Goal: Task Accomplishment & Management: Manage account settings

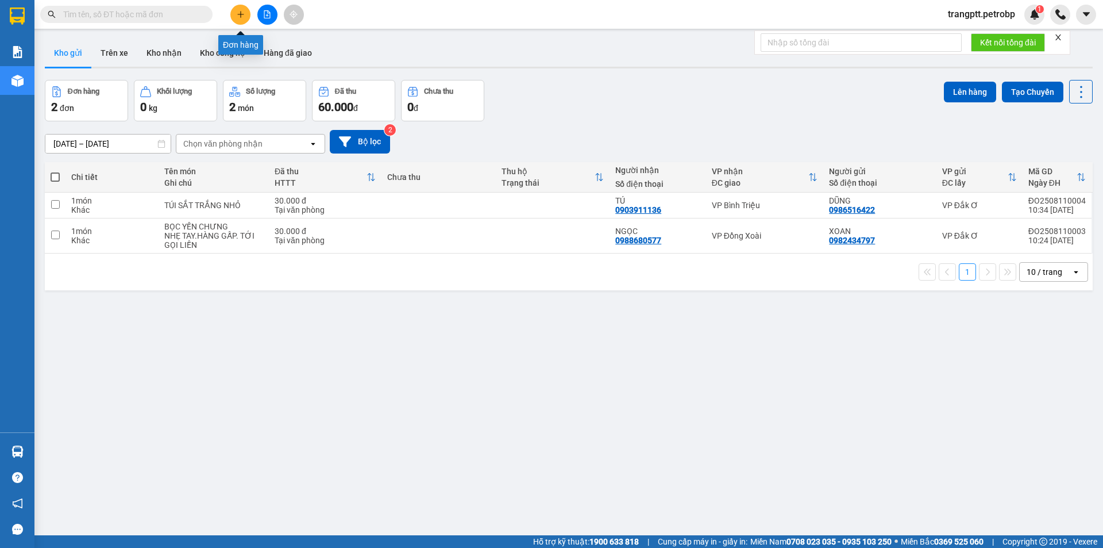
click at [245, 14] on button at bounding box center [240, 15] width 20 height 20
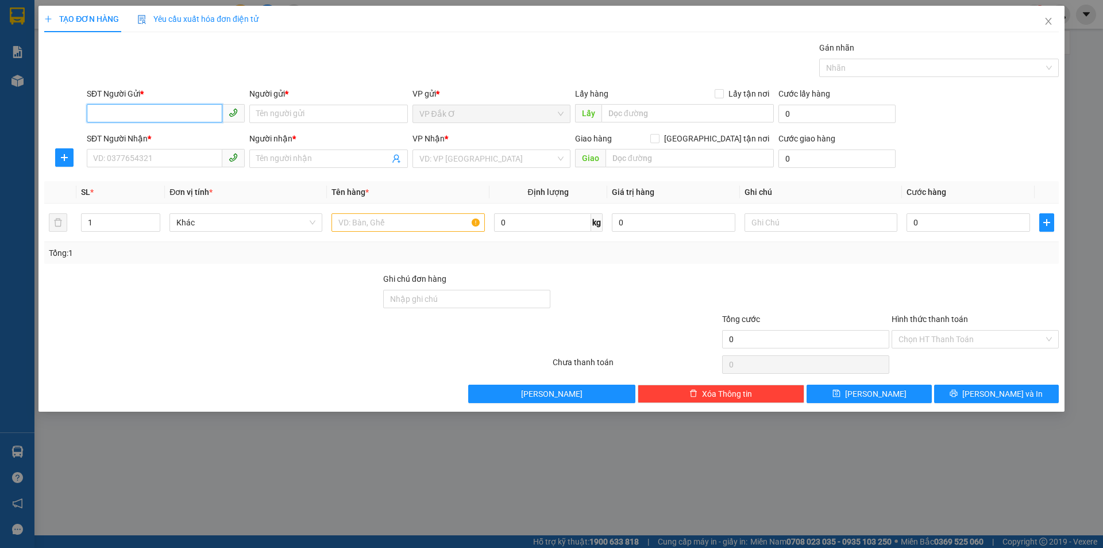
click at [171, 111] on input "SĐT Người Gửi *" at bounding box center [155, 113] width 136 height 18
type input "0855100131"
drag, startPoint x: 311, startPoint y: 109, endPoint x: 1103, endPoint y: 23, distance: 796.0
click at [326, 109] on input "Người gửi *" at bounding box center [328, 114] width 158 height 18
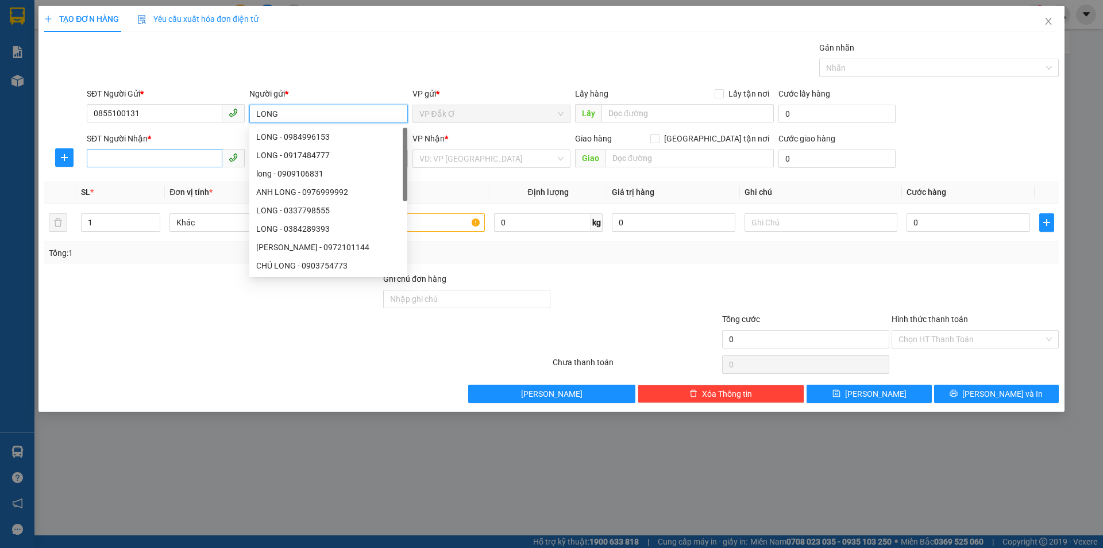
type input "LONG"
click at [146, 153] on input "SĐT Người Nhận *" at bounding box center [155, 158] width 136 height 18
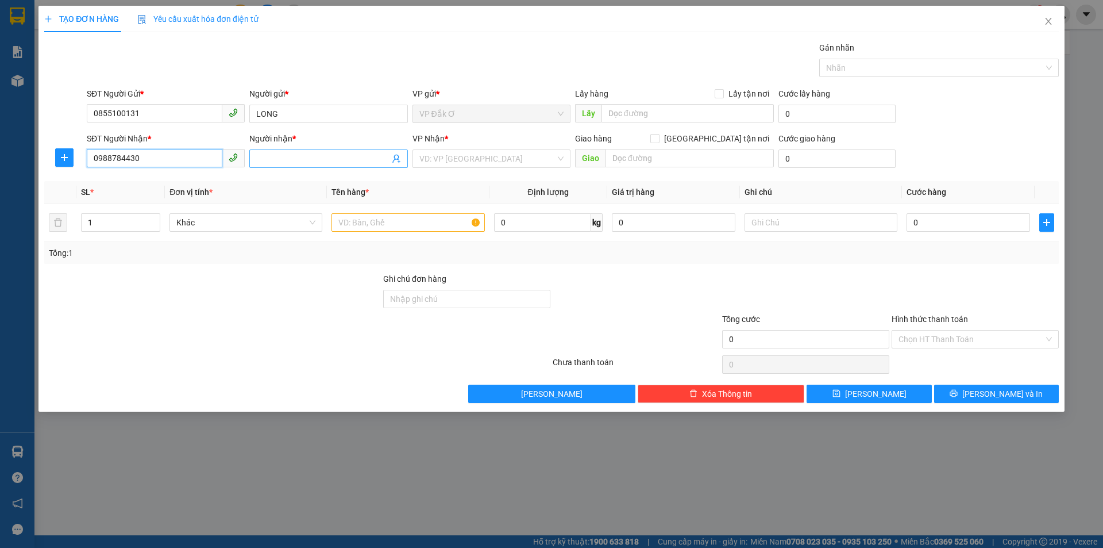
type input "0988784430"
click at [317, 156] on input "Người nhận *" at bounding box center [322, 158] width 133 height 13
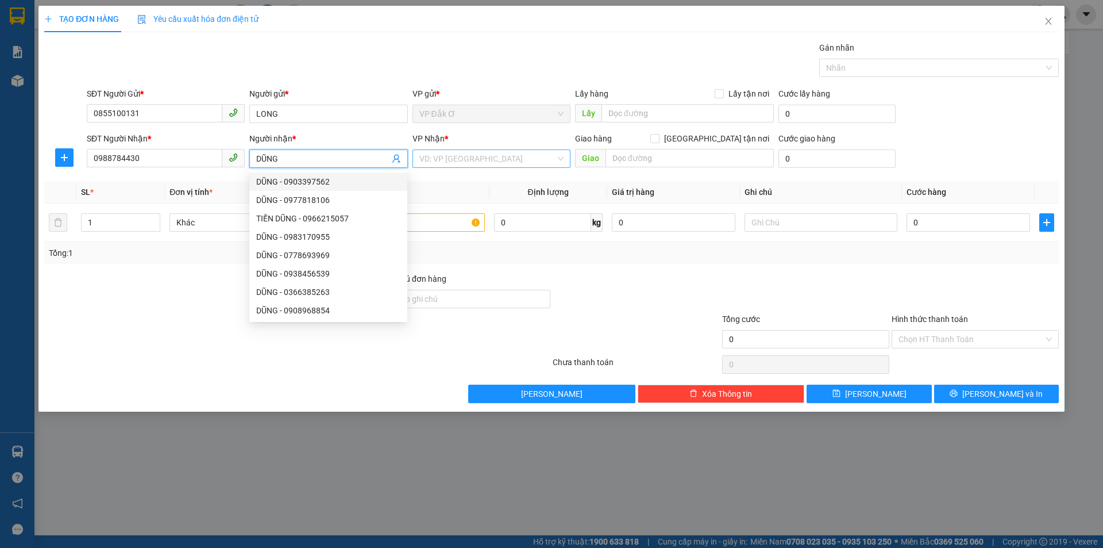
type input "DŨNG"
click at [511, 156] on input "search" at bounding box center [488, 158] width 136 height 17
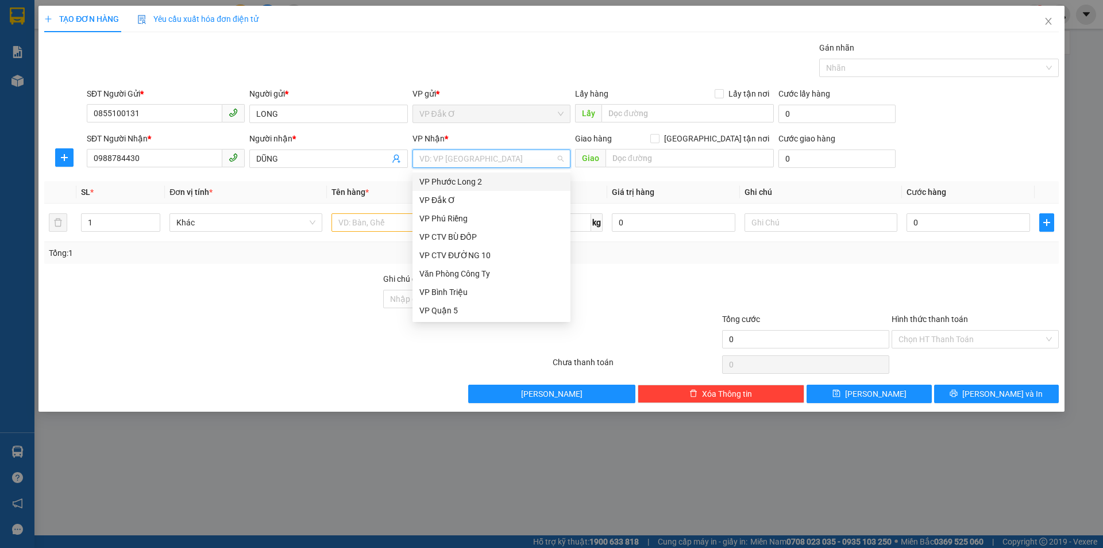
click at [429, 178] on div "VP Phước Long 2" at bounding box center [492, 181] width 144 height 13
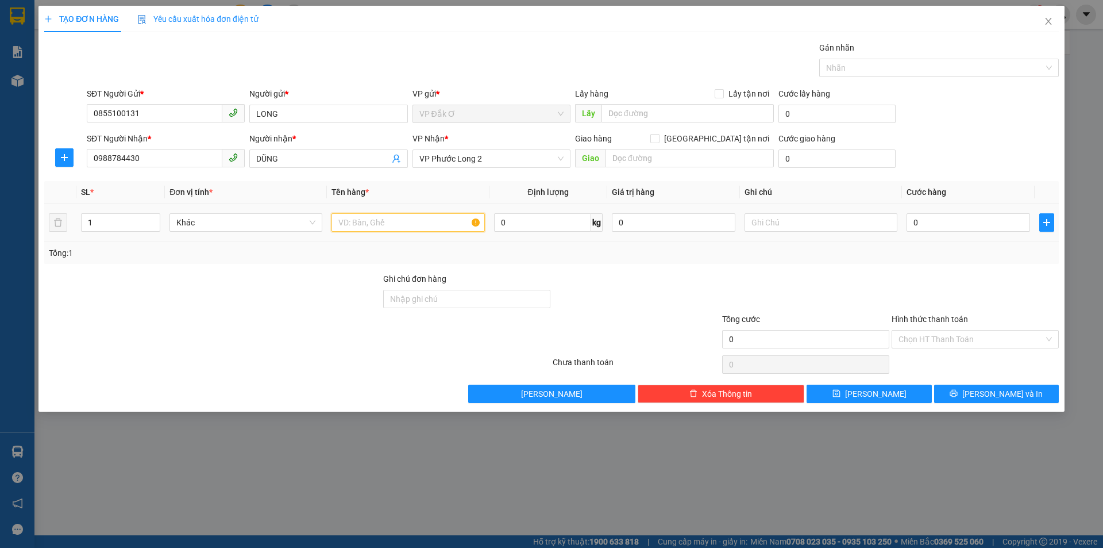
drag, startPoint x: 400, startPoint y: 221, endPoint x: 1103, endPoint y: 280, distance: 705.3
click at [405, 221] on input "text" at bounding box center [408, 222] width 153 height 18
type input "BỌC ĐỒ XANH"
click at [923, 224] on input "0" at bounding box center [969, 222] width 124 height 18
type input "3"
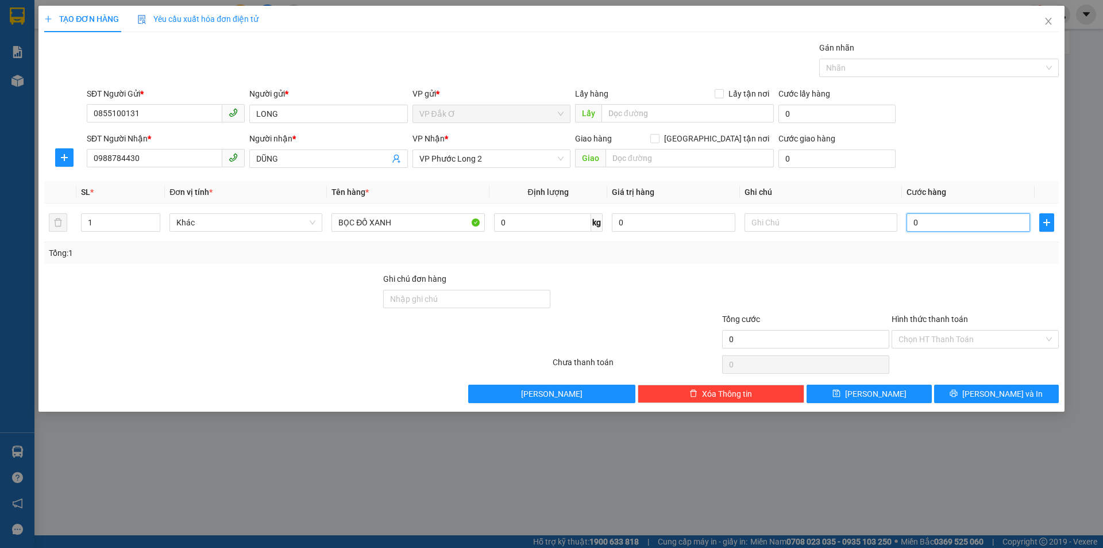
type input "3"
type input "30"
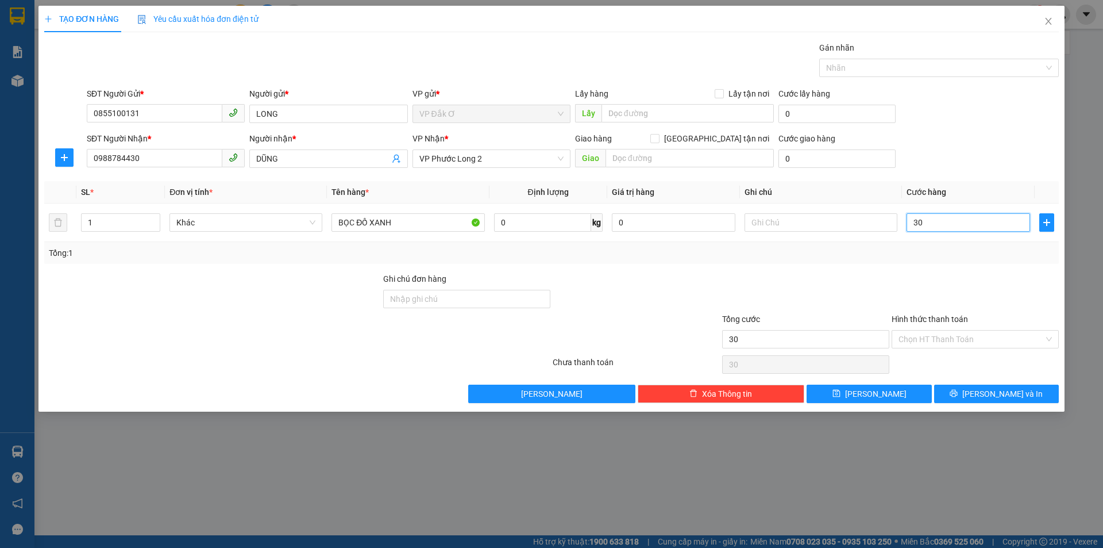
type input "300"
type input "3.000"
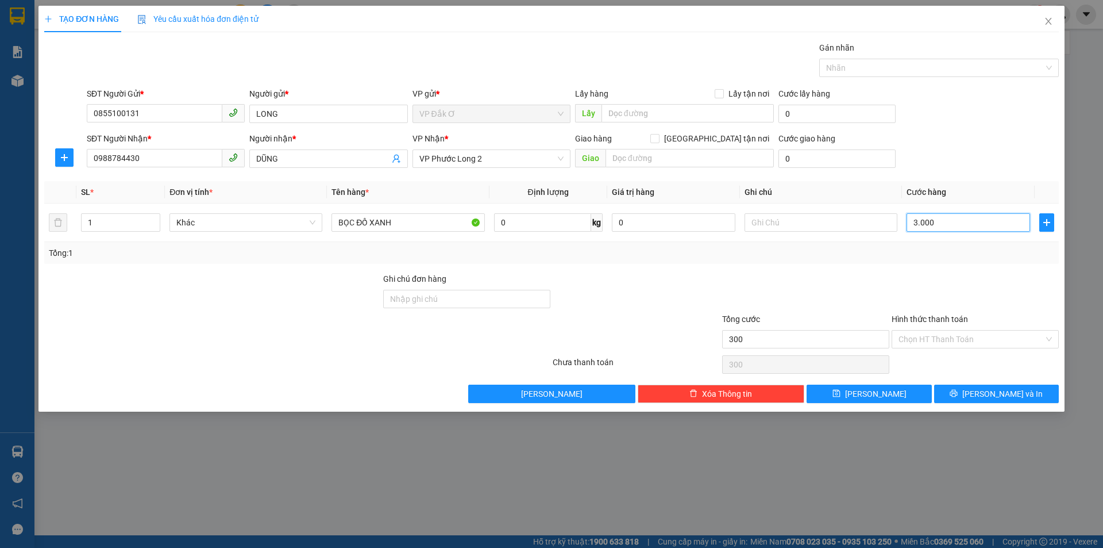
type input "3.000"
type input "30.000"
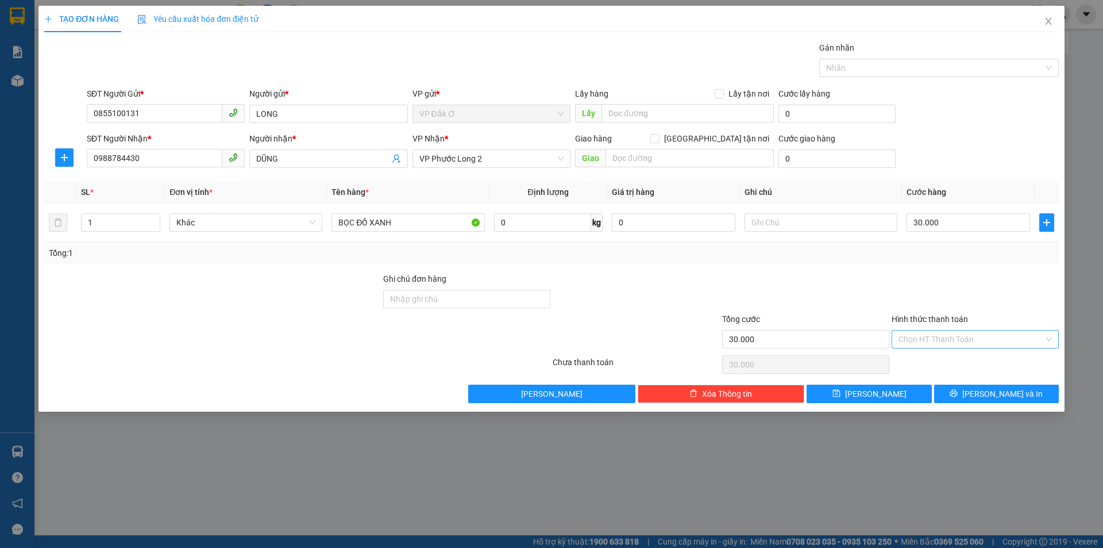
click at [949, 339] on input "Hình thức thanh toán" at bounding box center [971, 338] width 145 height 17
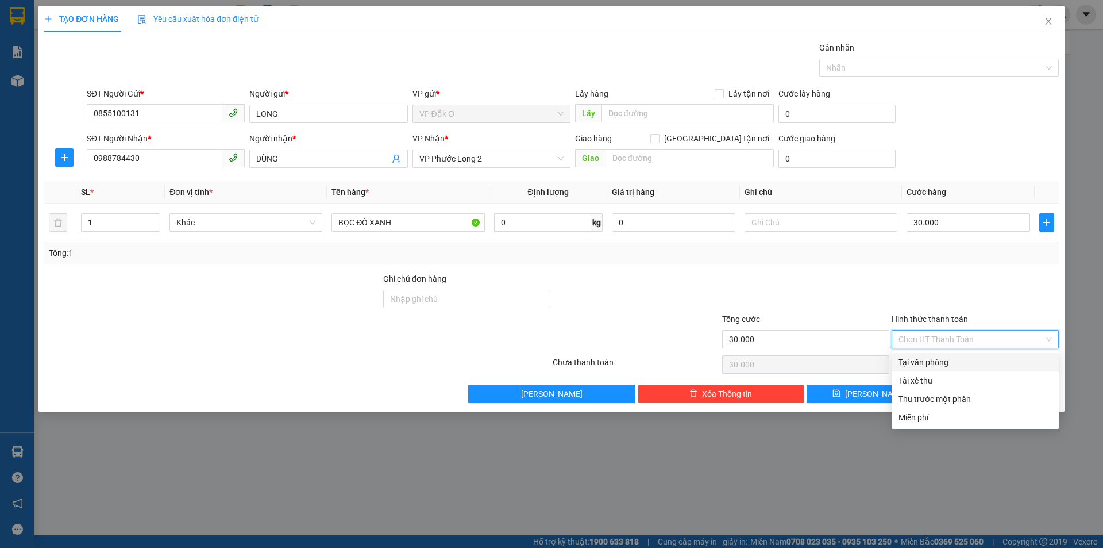
click at [951, 363] on div "Tại văn phòng" at bounding box center [975, 362] width 153 height 13
type input "0"
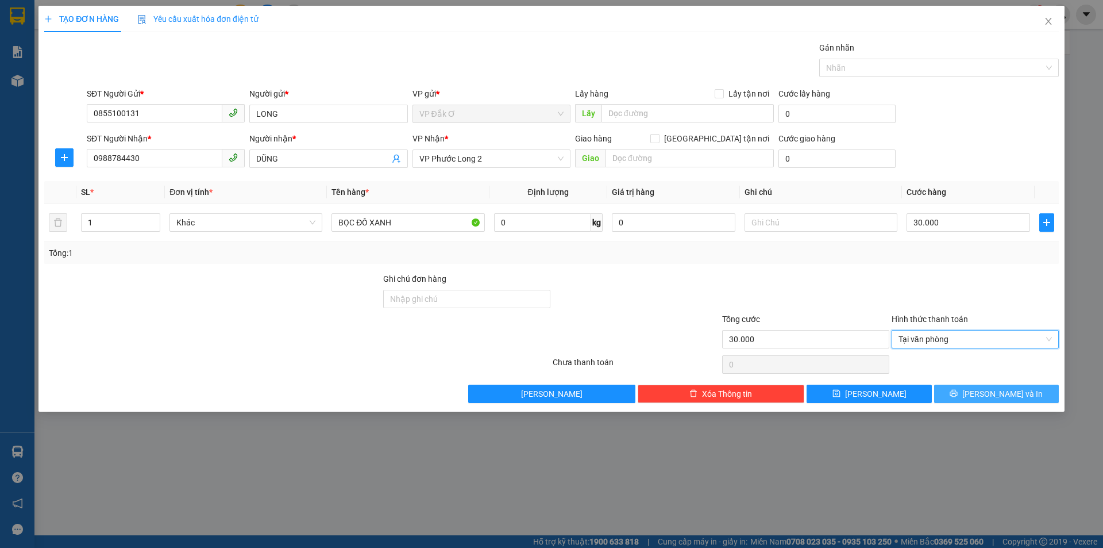
click at [990, 395] on span "[PERSON_NAME] và In" at bounding box center [1003, 393] width 80 height 13
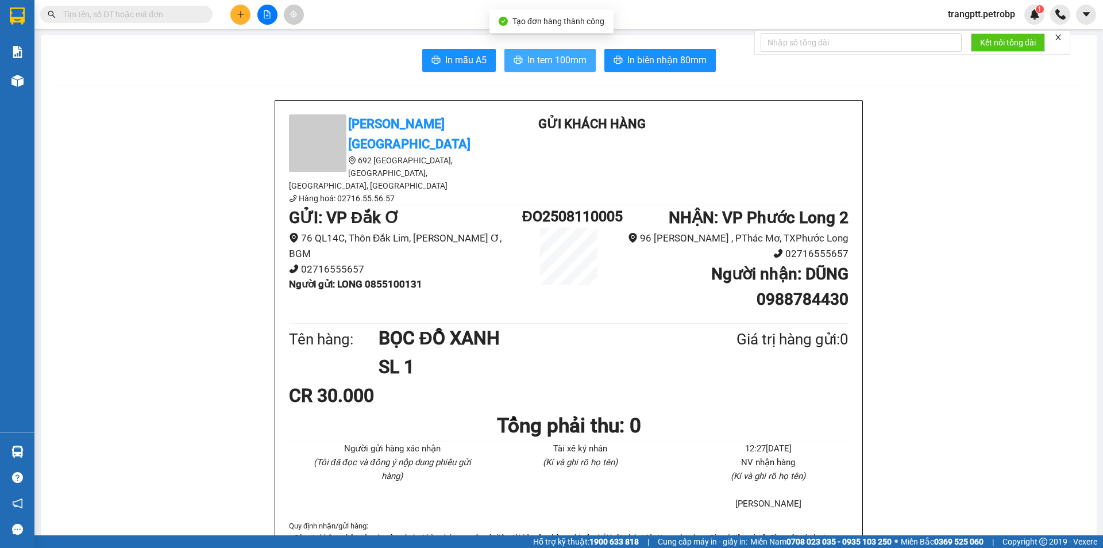
click at [547, 66] on span "In tem 100mm" at bounding box center [557, 60] width 59 height 14
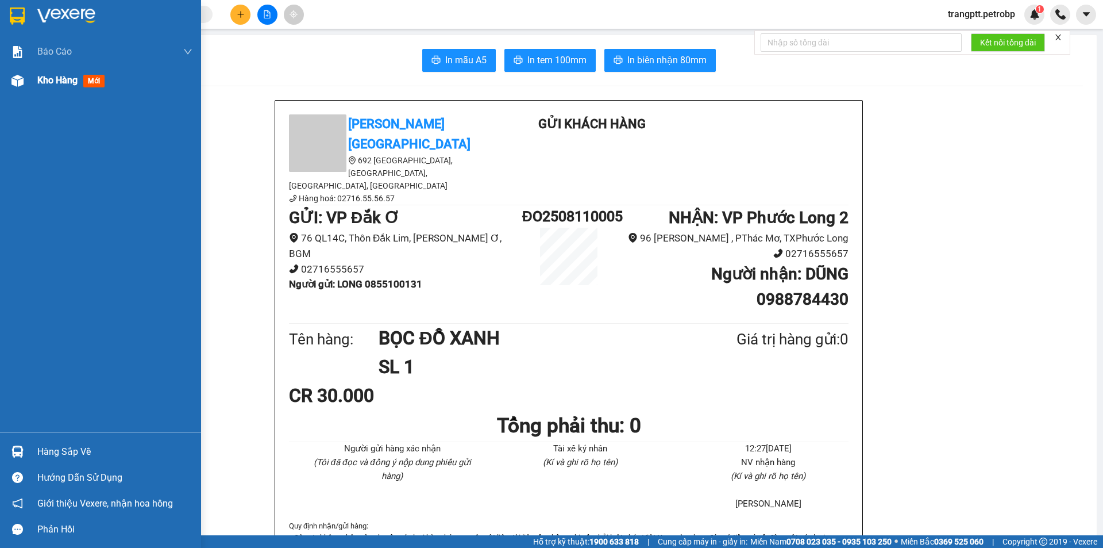
click at [47, 80] on span "Kho hàng" at bounding box center [57, 80] width 40 height 11
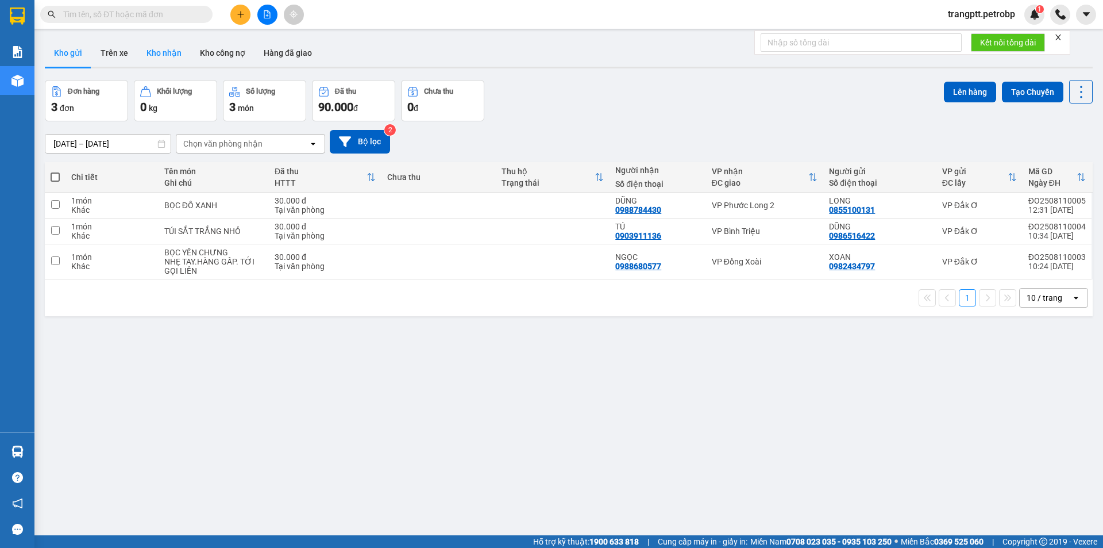
click at [168, 48] on button "Kho nhận" at bounding box center [163, 53] width 53 height 28
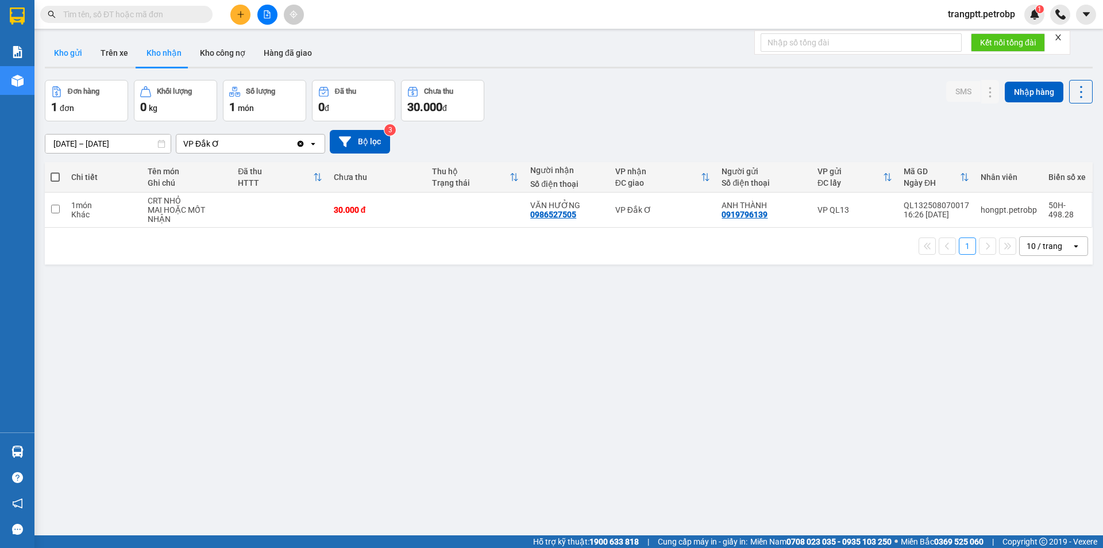
click at [71, 51] on button "Kho gửi" at bounding box center [68, 53] width 47 height 28
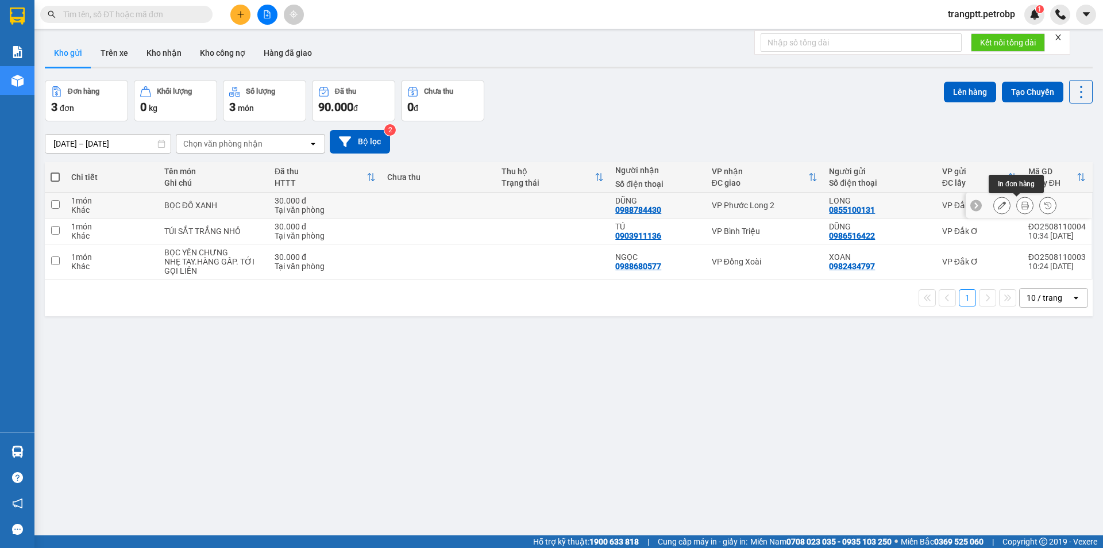
click at [1021, 205] on icon at bounding box center [1025, 205] width 8 height 8
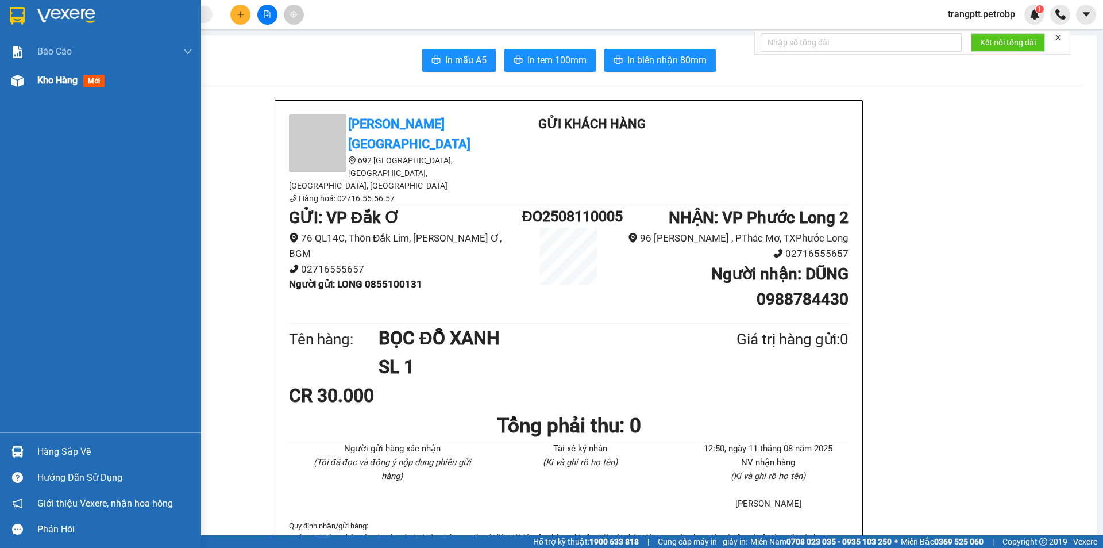
click at [49, 80] on span "Kho hàng" at bounding box center [57, 80] width 40 height 11
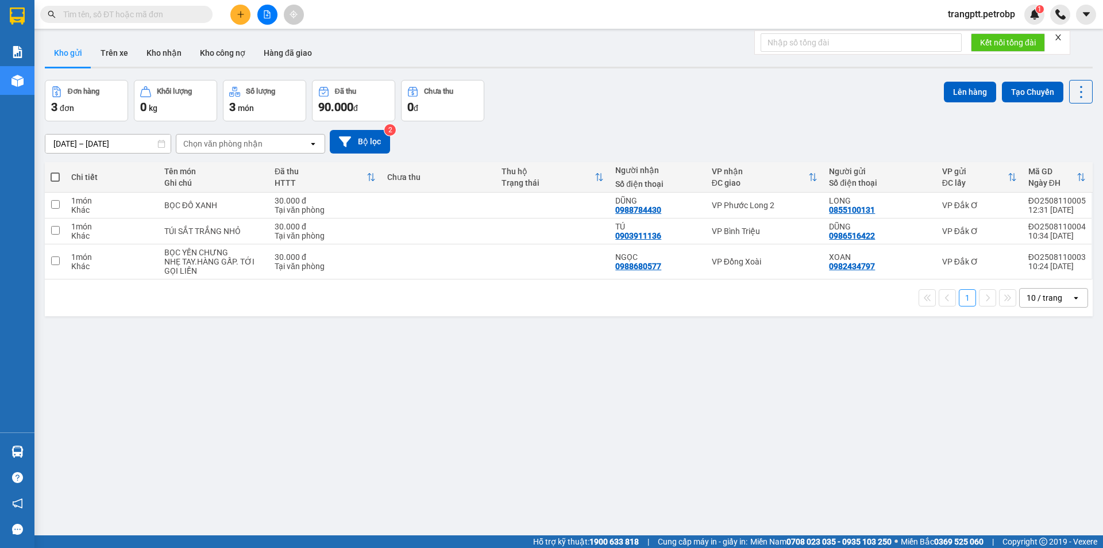
click at [53, 172] on span at bounding box center [55, 176] width 9 height 9
click at [55, 171] on input "checkbox" at bounding box center [55, 171] width 0 height 0
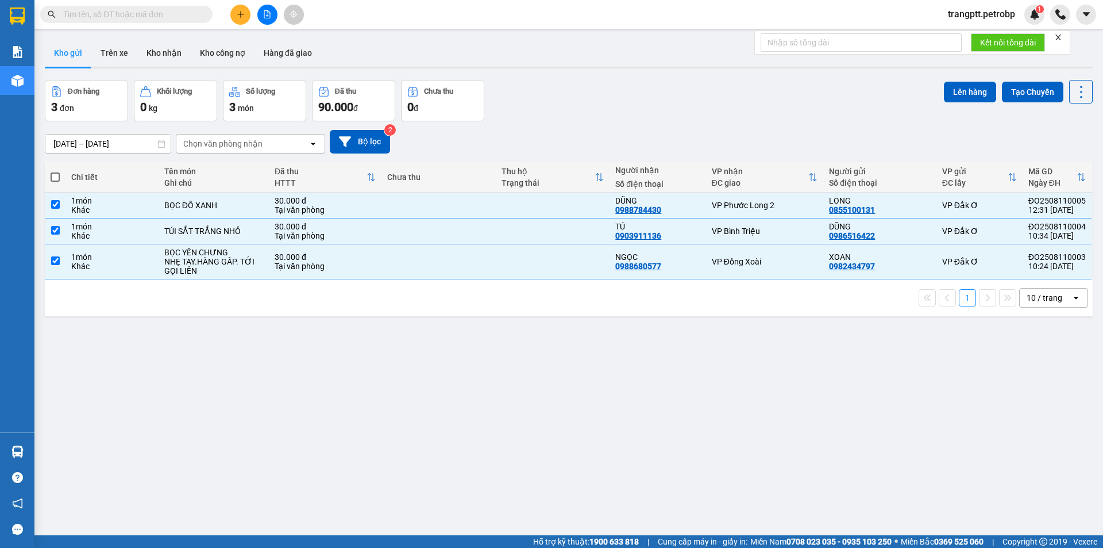
checkbox input "true"
click at [956, 91] on button "Lên hàng" at bounding box center [970, 92] width 52 height 21
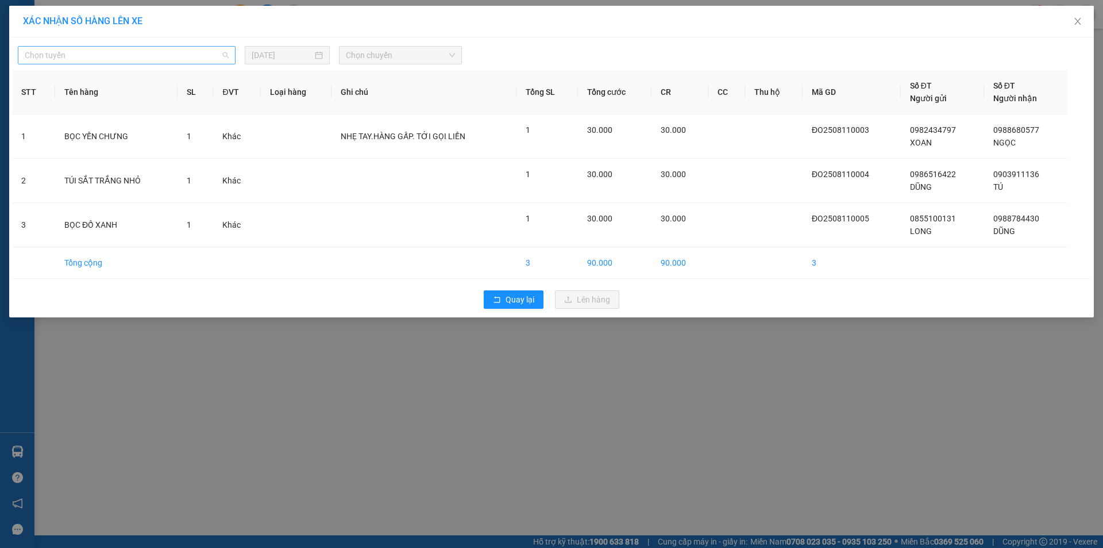
click at [178, 54] on span "Chọn tuyến" at bounding box center [127, 55] width 204 height 17
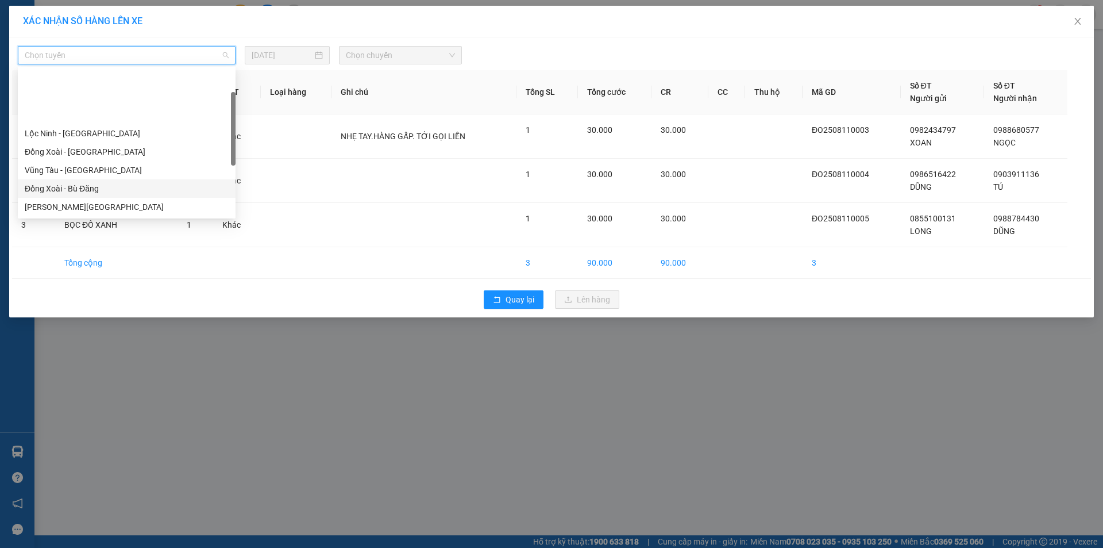
scroll to position [221, 0]
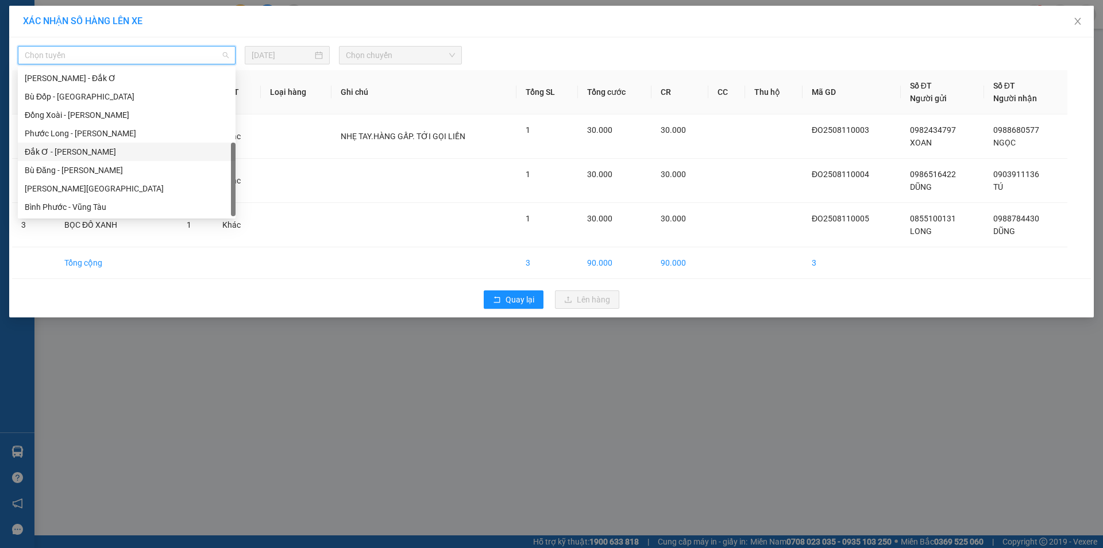
click at [91, 150] on div "Đắk Ơ - [PERSON_NAME]" at bounding box center [127, 151] width 204 height 13
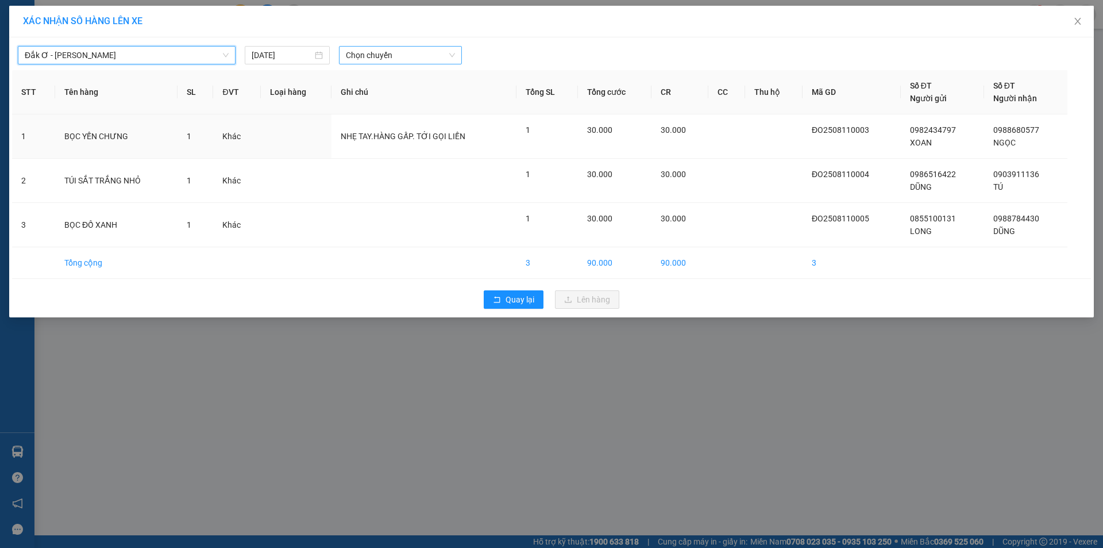
click at [386, 55] on span "Chọn chuyến" at bounding box center [400, 55] width 109 height 17
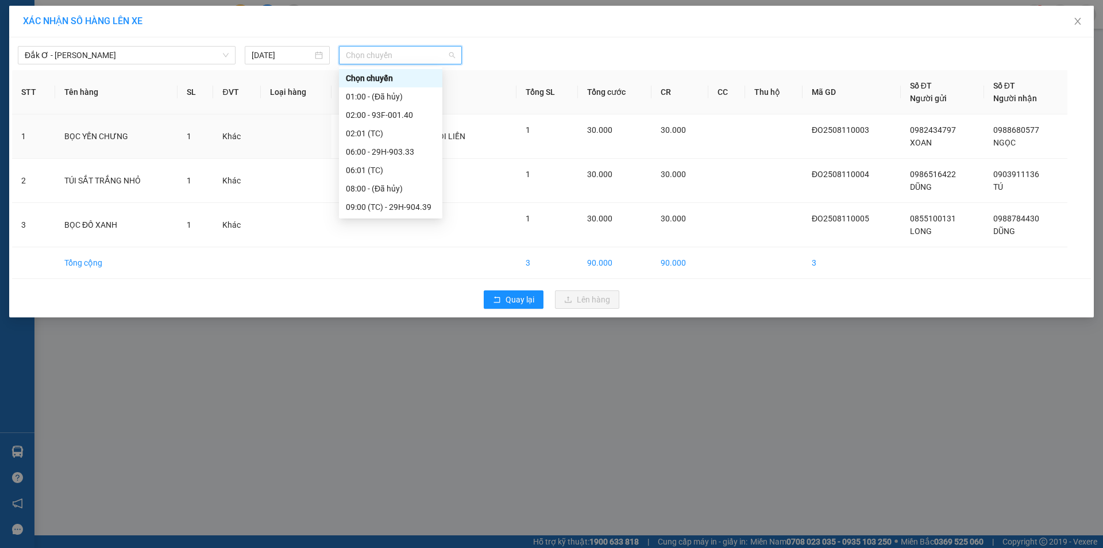
scroll to position [74, 0]
click at [387, 168] on div "13:00 - 50H-498.28" at bounding box center [391, 170] width 90 height 13
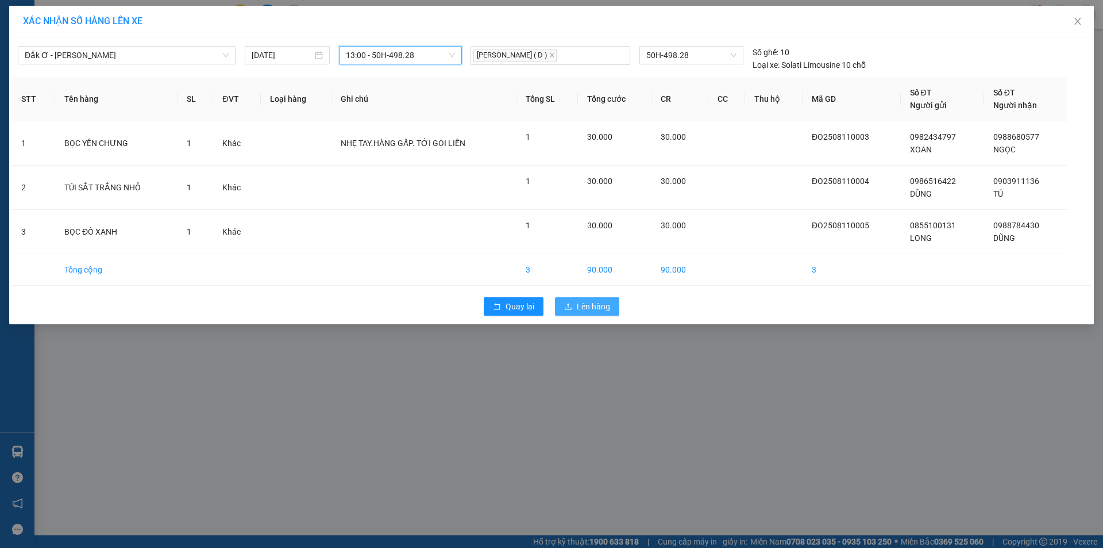
click at [590, 309] on span "Lên hàng" at bounding box center [593, 306] width 33 height 13
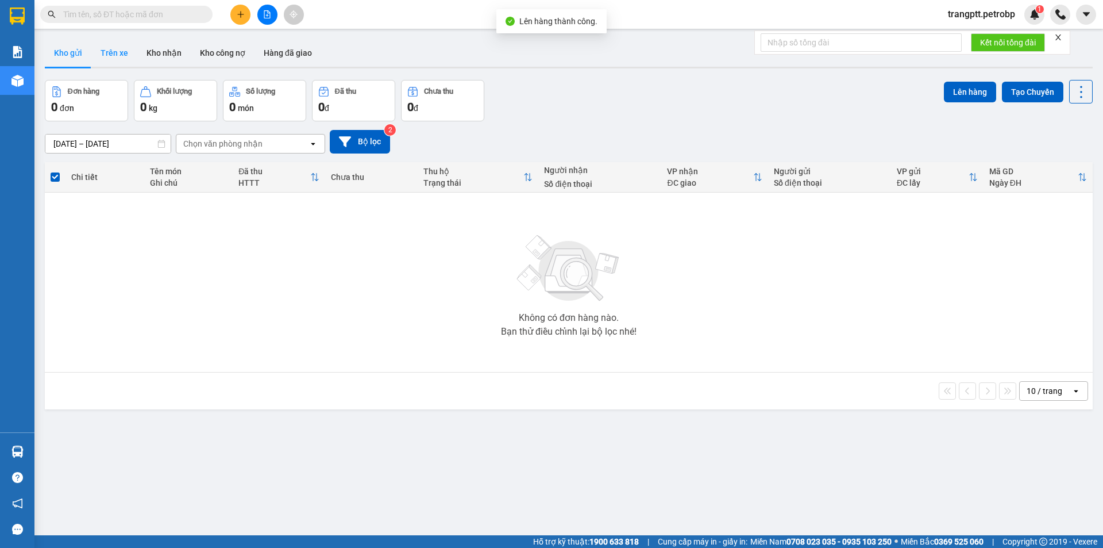
click at [121, 49] on button "Trên xe" at bounding box center [114, 53] width 46 height 28
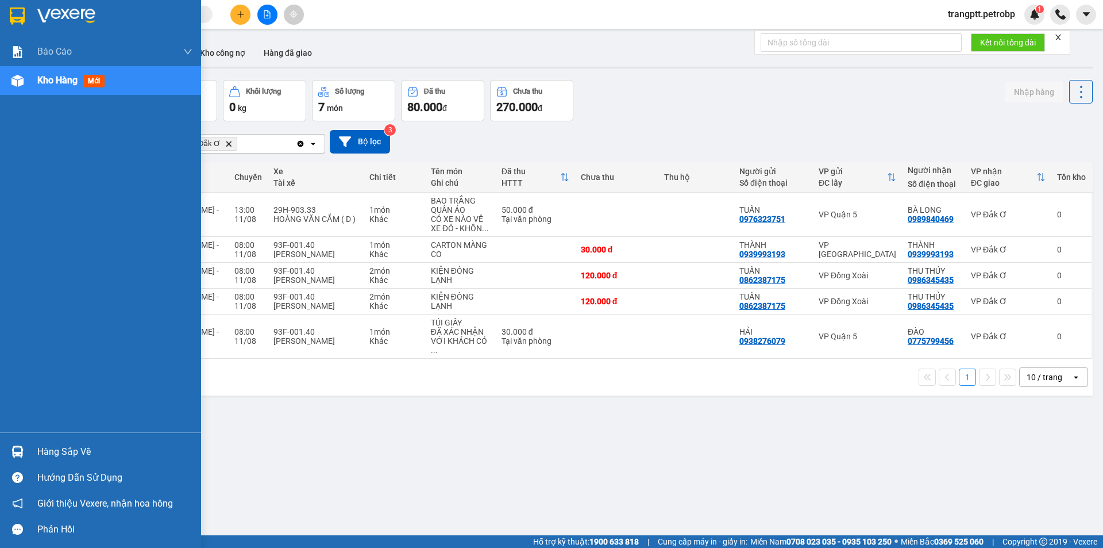
click at [53, 449] on div "Hàng sắp về" at bounding box center [114, 451] width 155 height 17
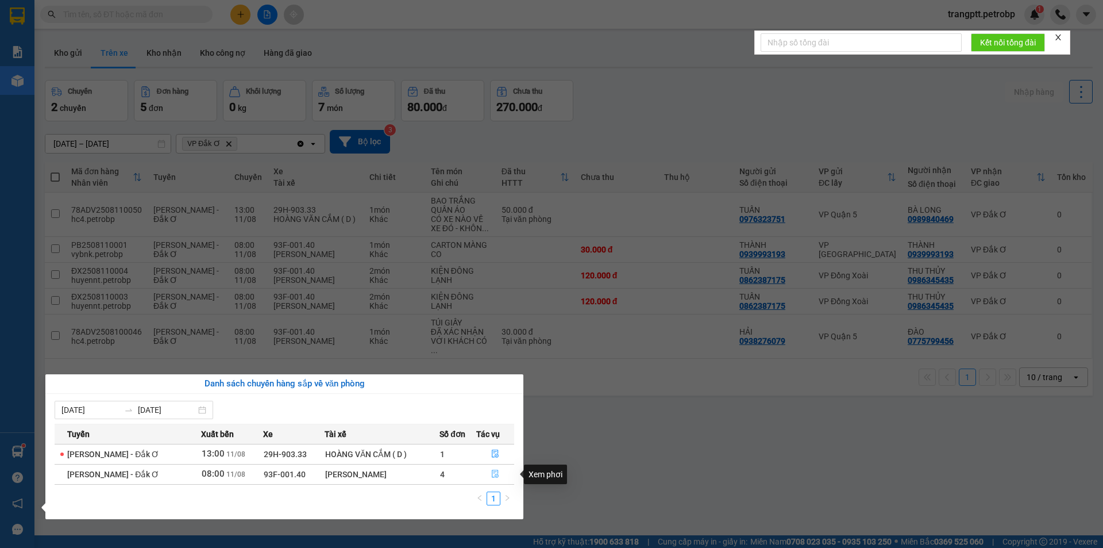
click at [495, 476] on icon "file-done" at bounding box center [495, 474] width 8 height 8
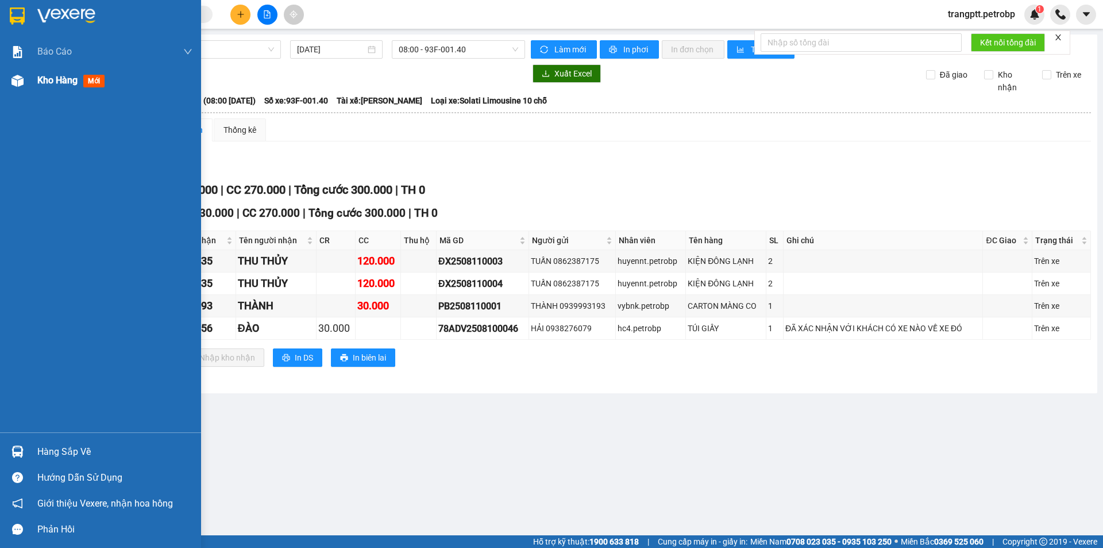
click at [63, 79] on span "Kho hàng" at bounding box center [57, 80] width 40 height 11
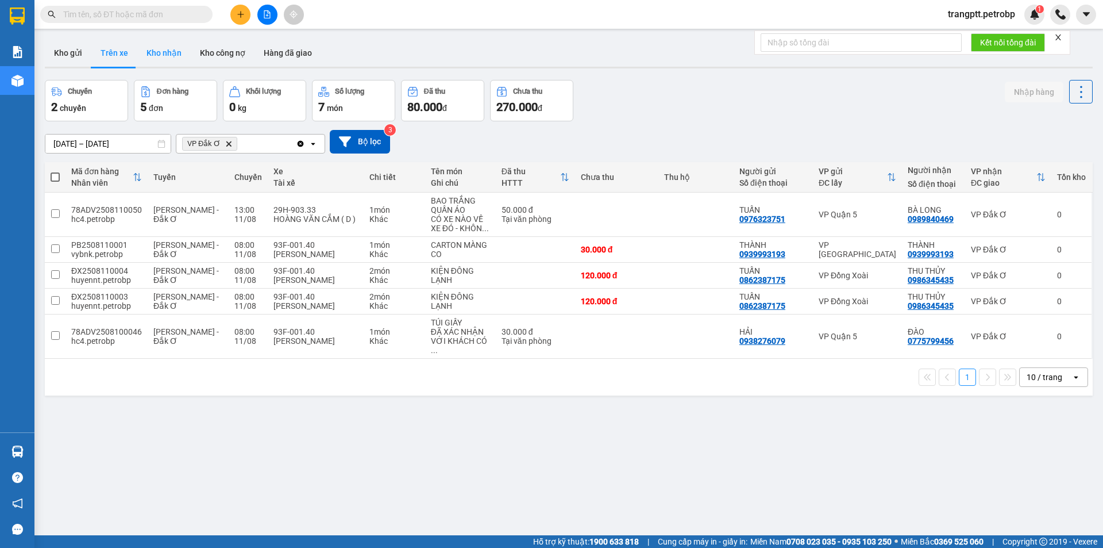
click at [158, 51] on button "Kho nhận" at bounding box center [163, 53] width 53 height 28
type input "[DATE] – [DATE]"
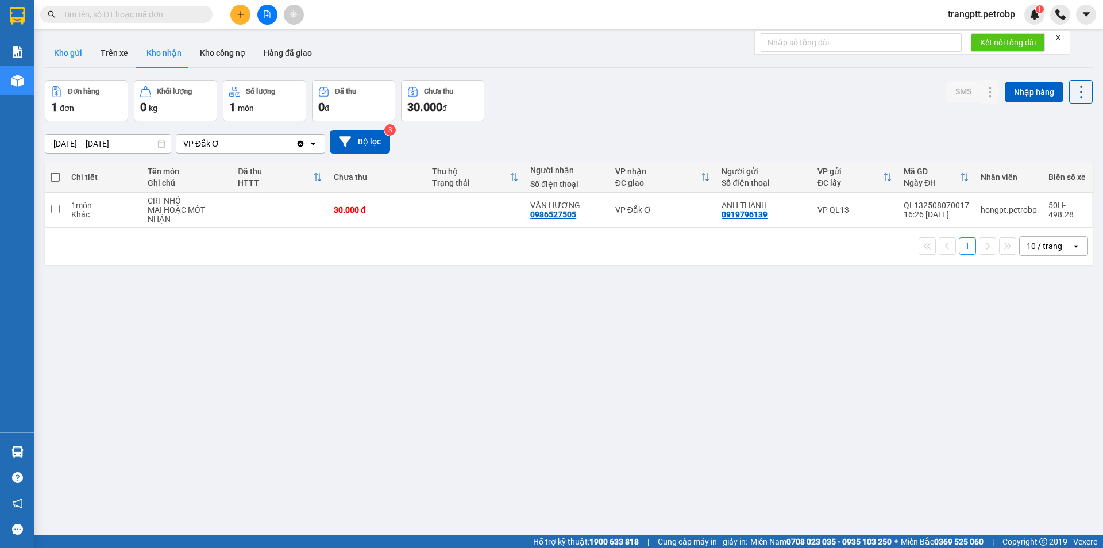
click at [69, 47] on button "Kho gửi" at bounding box center [68, 53] width 47 height 28
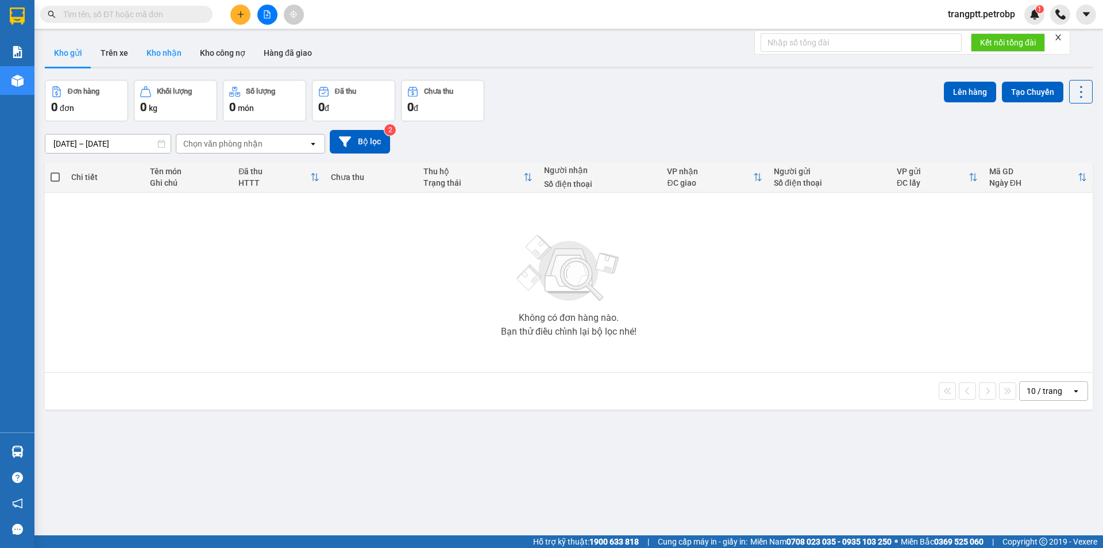
click at [172, 49] on button "Kho nhận" at bounding box center [163, 53] width 53 height 28
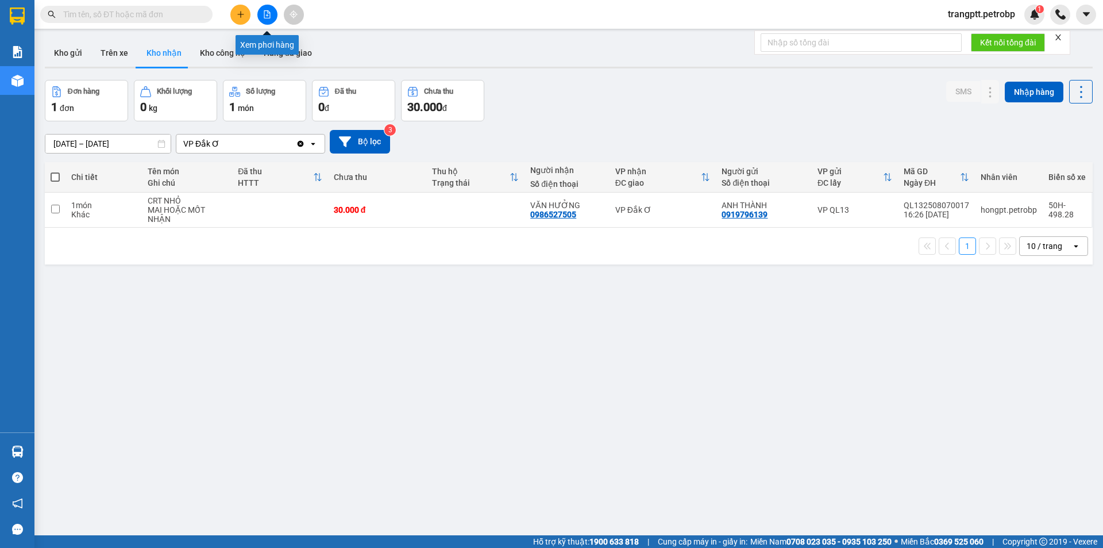
click at [268, 11] on icon "file-add" at bounding box center [267, 14] width 6 height 8
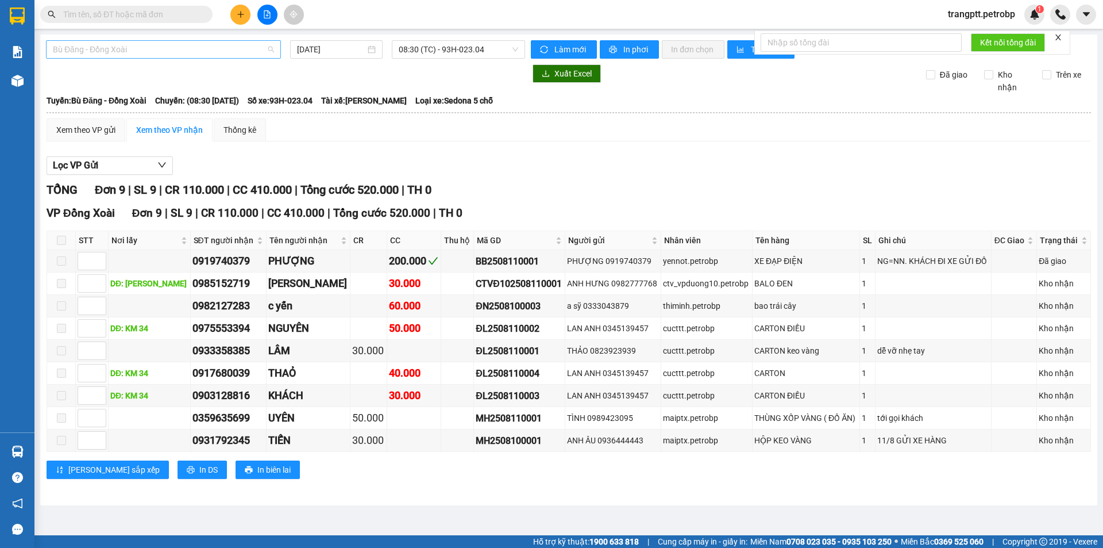
click at [140, 52] on span "Bù Đăng - Đồng Xoài" at bounding box center [163, 49] width 221 height 17
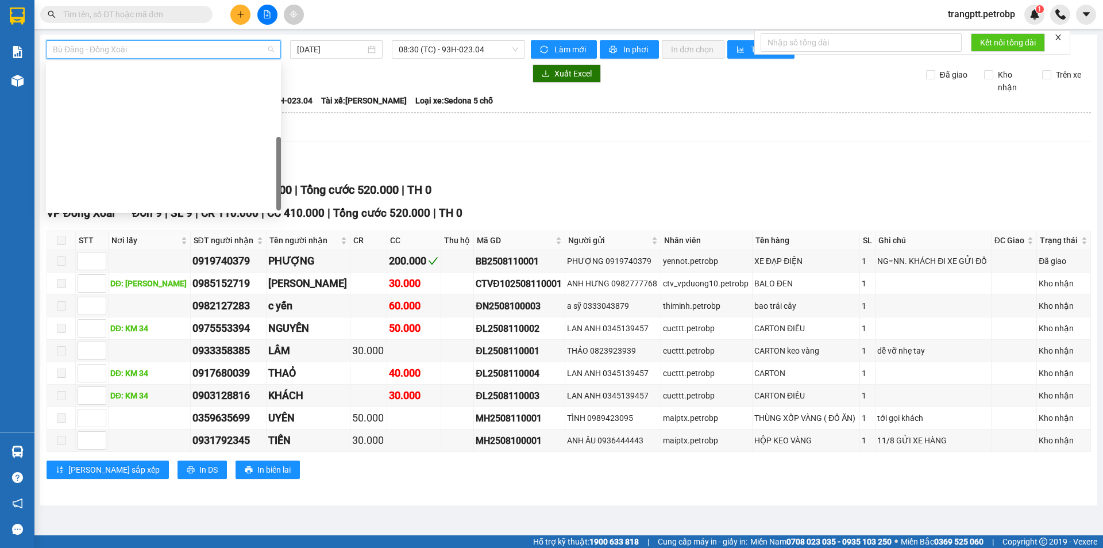
scroll to position [221, 0]
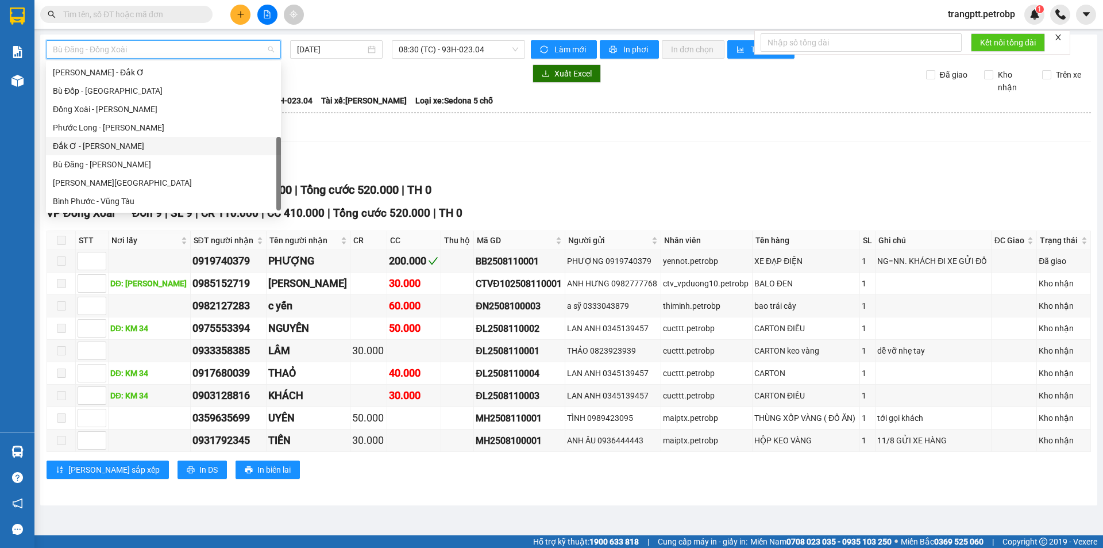
click at [96, 143] on div "Đắk Ơ - [PERSON_NAME]" at bounding box center [163, 146] width 221 height 13
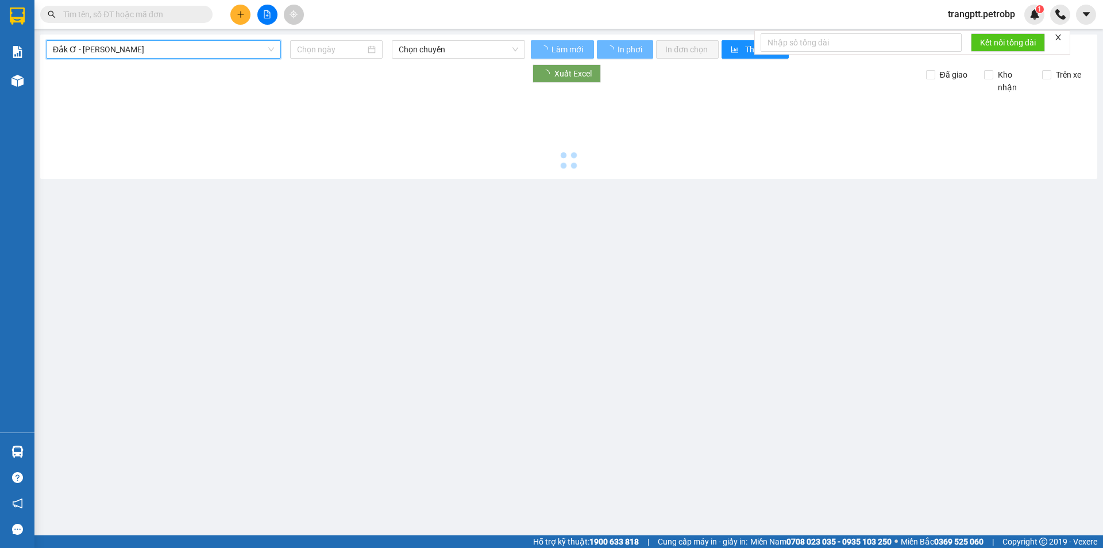
type input "[DATE]"
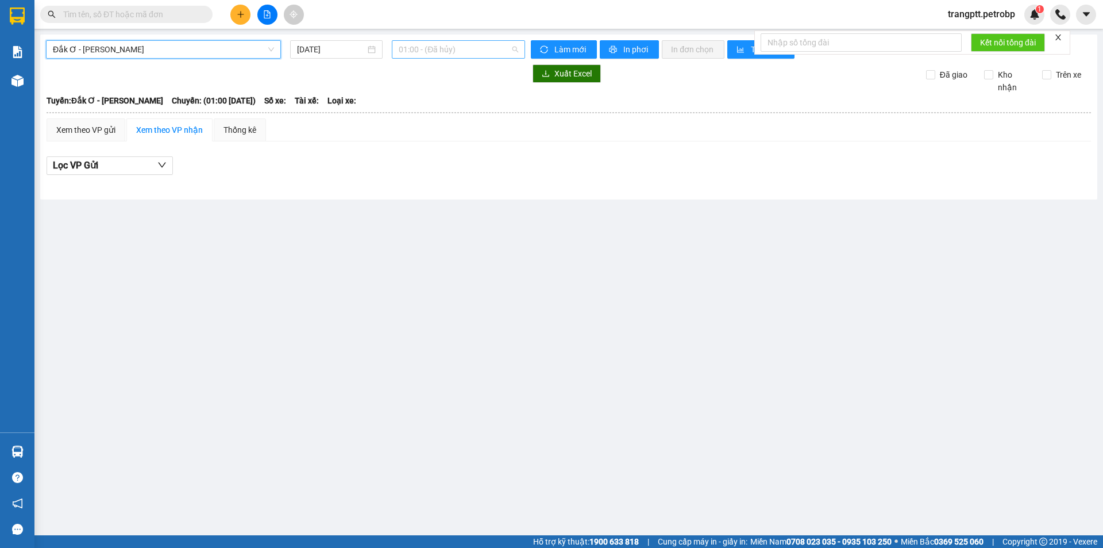
click at [452, 44] on span "01:00 - (Đã hủy)" at bounding box center [459, 49] width 120 height 17
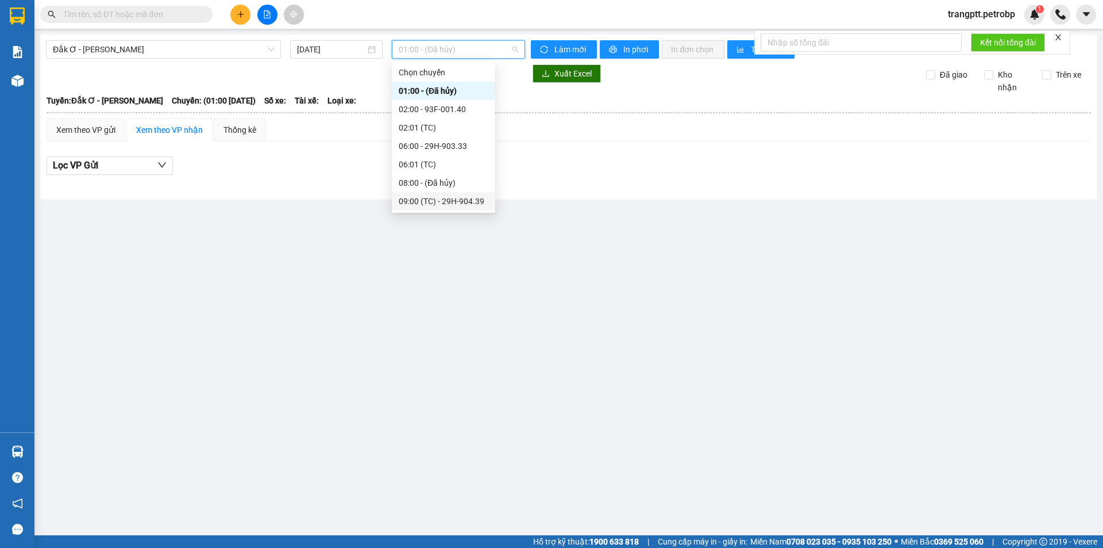
click at [437, 201] on div "09:00 (TC) - 29H-904.39" at bounding box center [444, 201] width 90 height 13
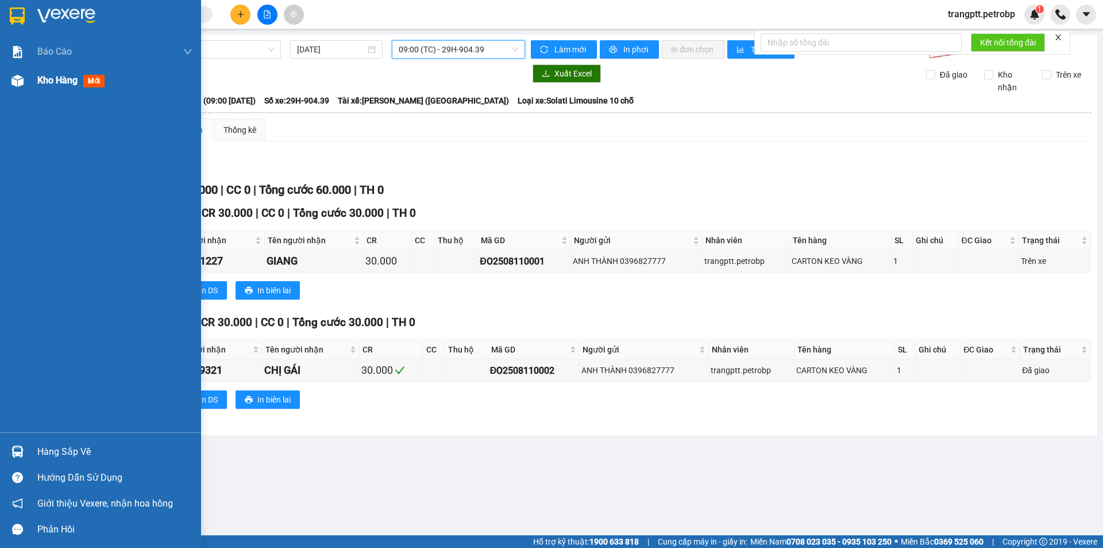
click at [49, 80] on span "Kho hàng" at bounding box center [57, 80] width 40 height 11
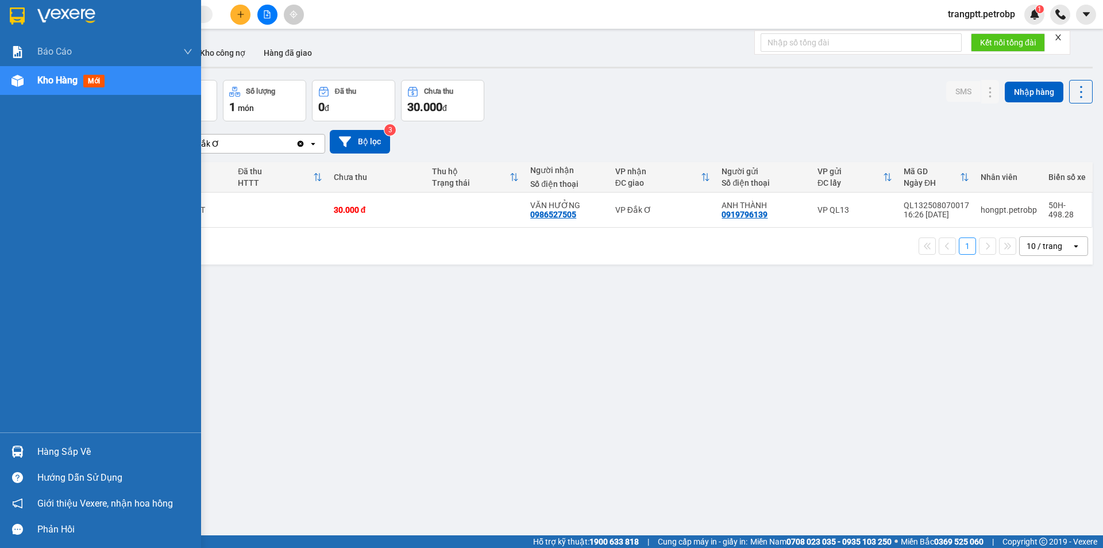
click at [56, 452] on div "Hàng sắp về" at bounding box center [114, 451] width 155 height 17
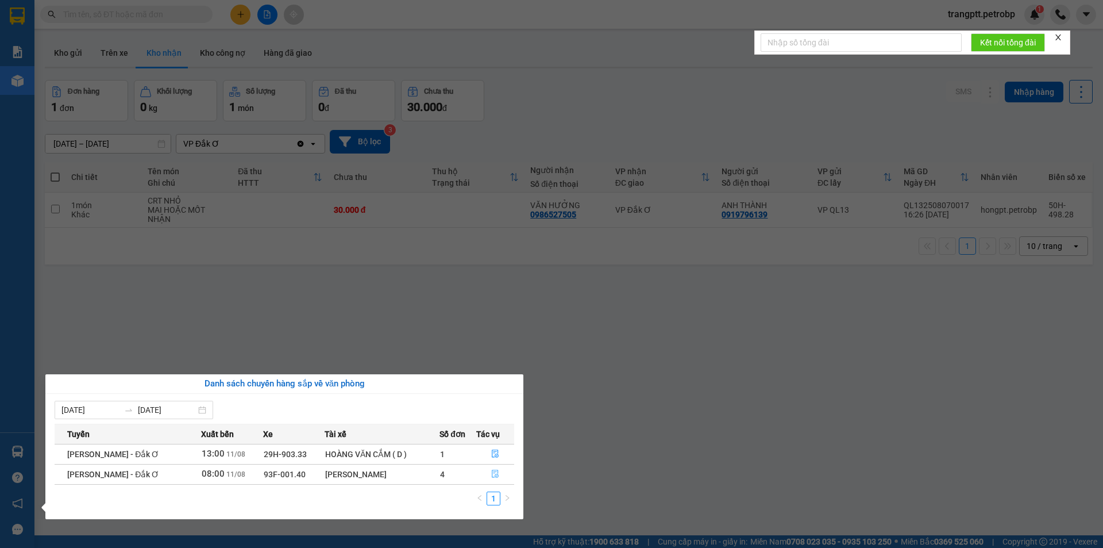
click at [494, 472] on icon "file-done" at bounding box center [495, 474] width 8 height 8
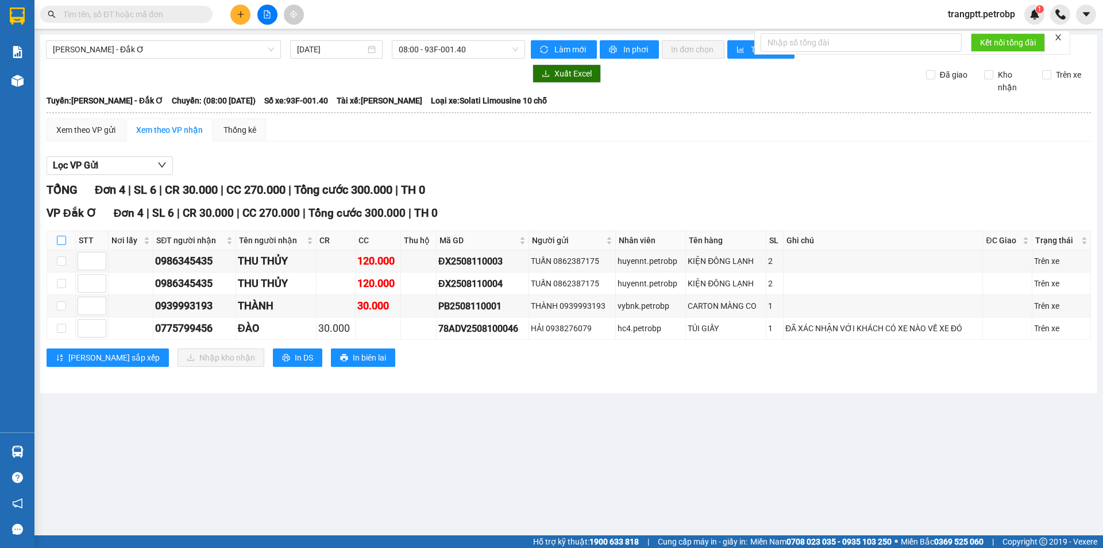
click at [60, 240] on input "checkbox" at bounding box center [61, 240] width 9 height 9
checkbox input "true"
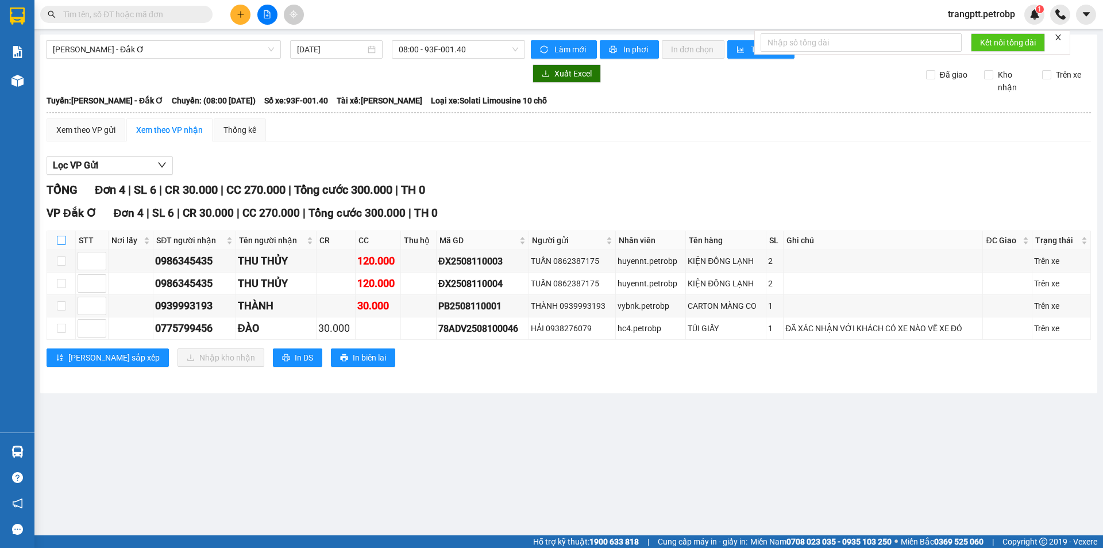
checkbox input "true"
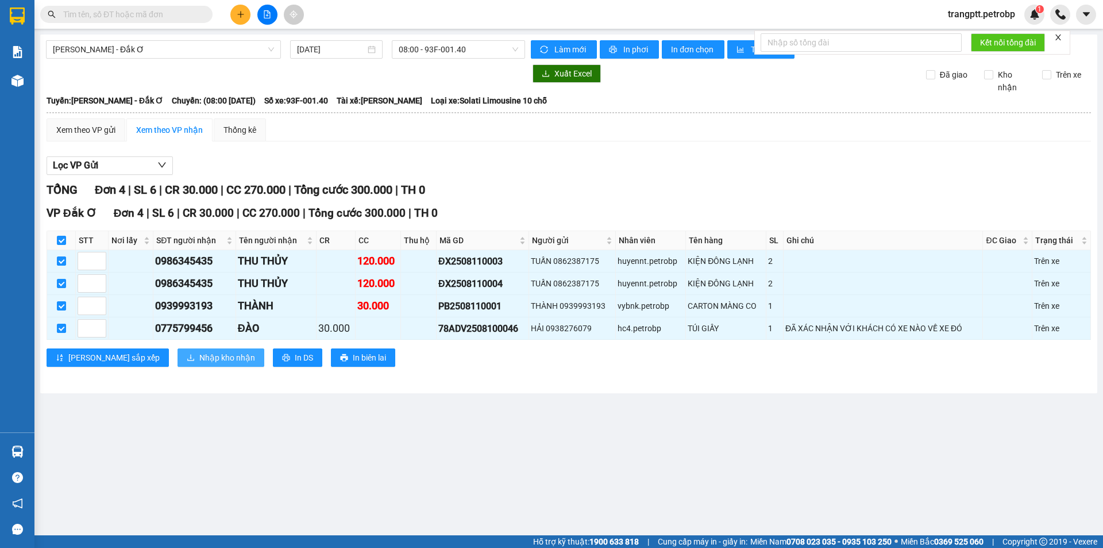
click at [199, 356] on span "Nhập kho nhận" at bounding box center [227, 357] width 56 height 13
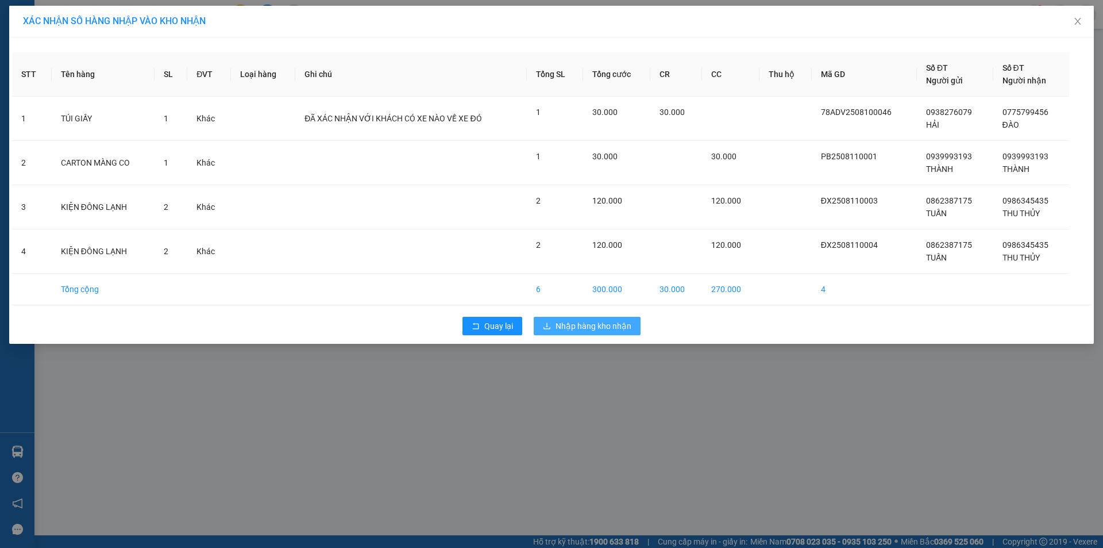
click at [599, 329] on span "Nhập hàng kho nhận" at bounding box center [594, 326] width 76 height 13
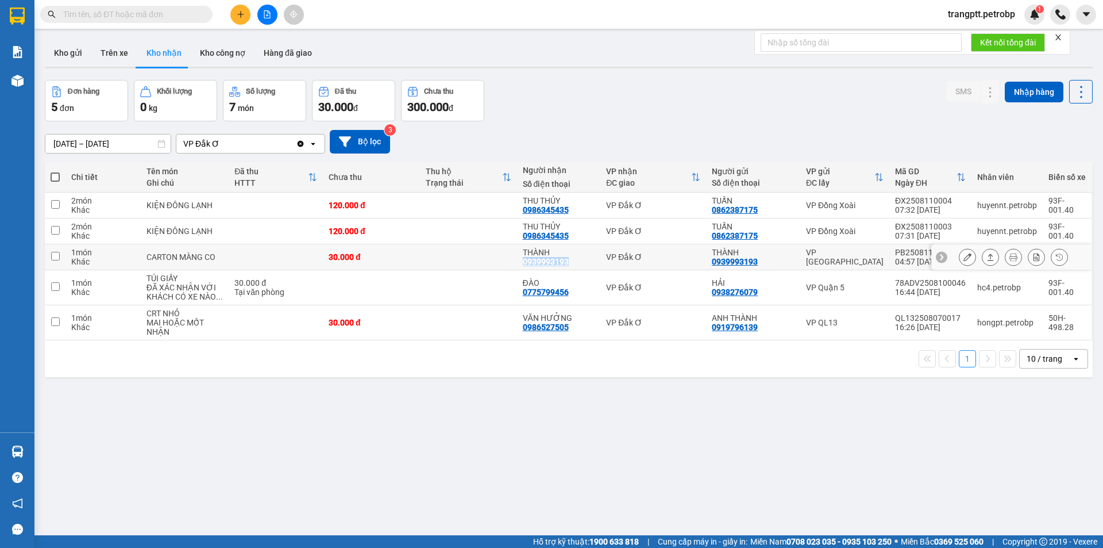
drag, startPoint x: 521, startPoint y: 263, endPoint x: 571, endPoint y: 264, distance: 50.0
click at [571, 264] on td "THÀNH 0939993193" at bounding box center [559, 257] width 84 height 26
checkbox input "true"
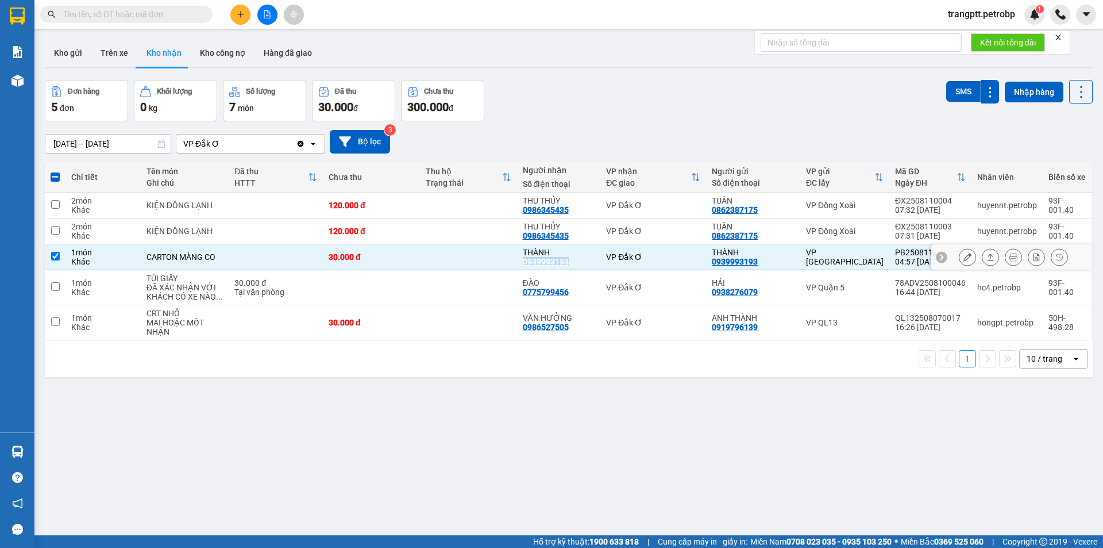
copy div "0939993193"
drag, startPoint x: 521, startPoint y: 291, endPoint x: 568, endPoint y: 292, distance: 47.7
click at [568, 292] on td "ĐÀO 0775799456" at bounding box center [559, 287] width 84 height 35
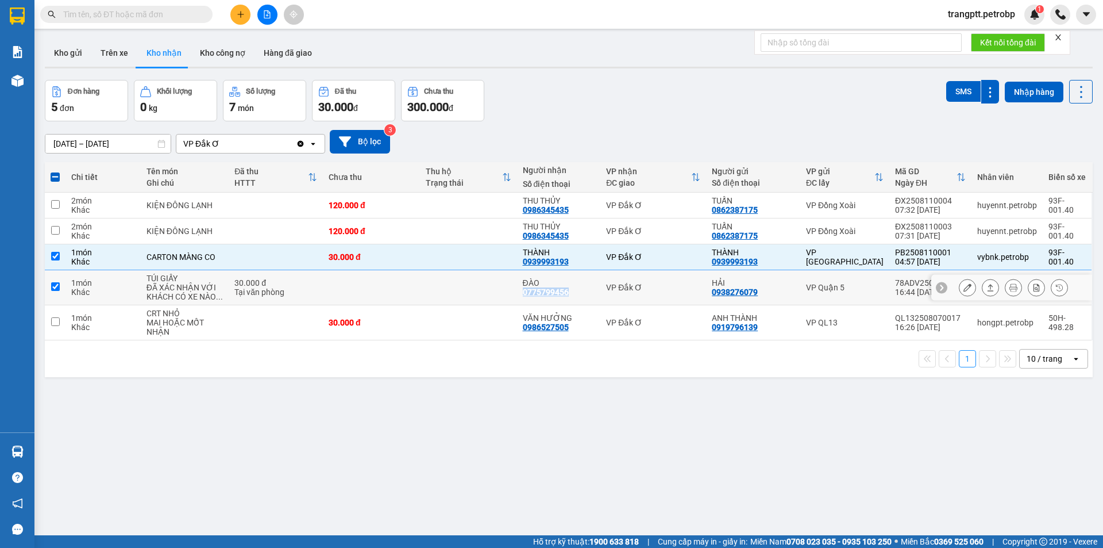
checkbox input "true"
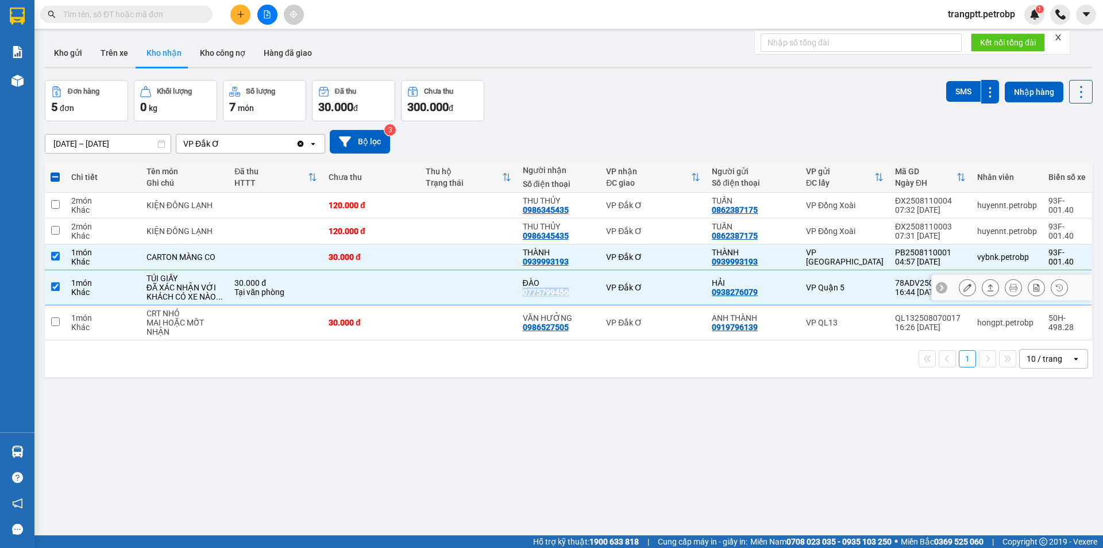
copy div "0775799456"
click at [57, 174] on span at bounding box center [55, 176] width 9 height 9
click at [55, 171] on input "checkbox" at bounding box center [55, 171] width 0 height 0
checkbox input "true"
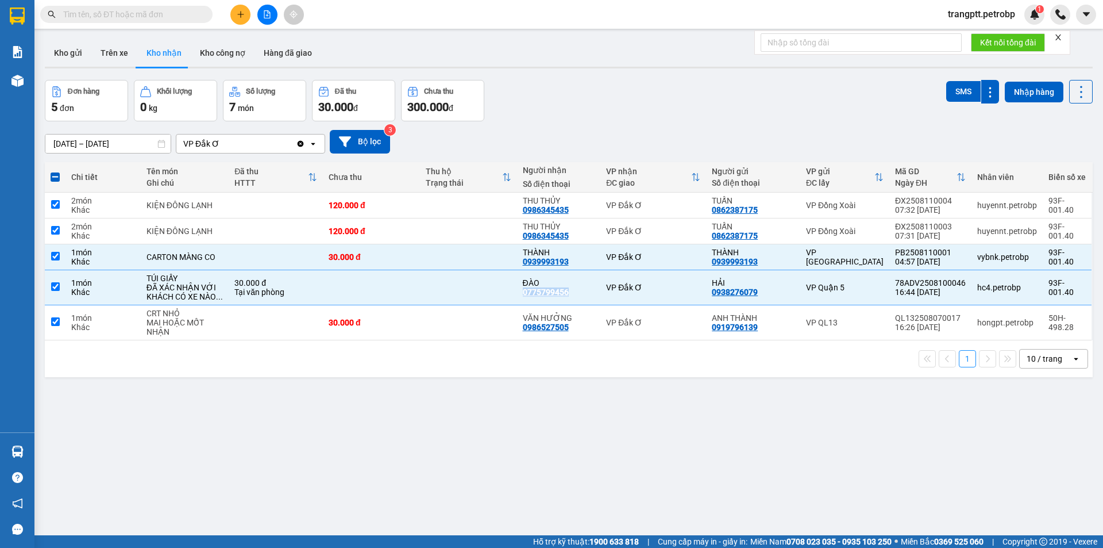
checkbox input "true"
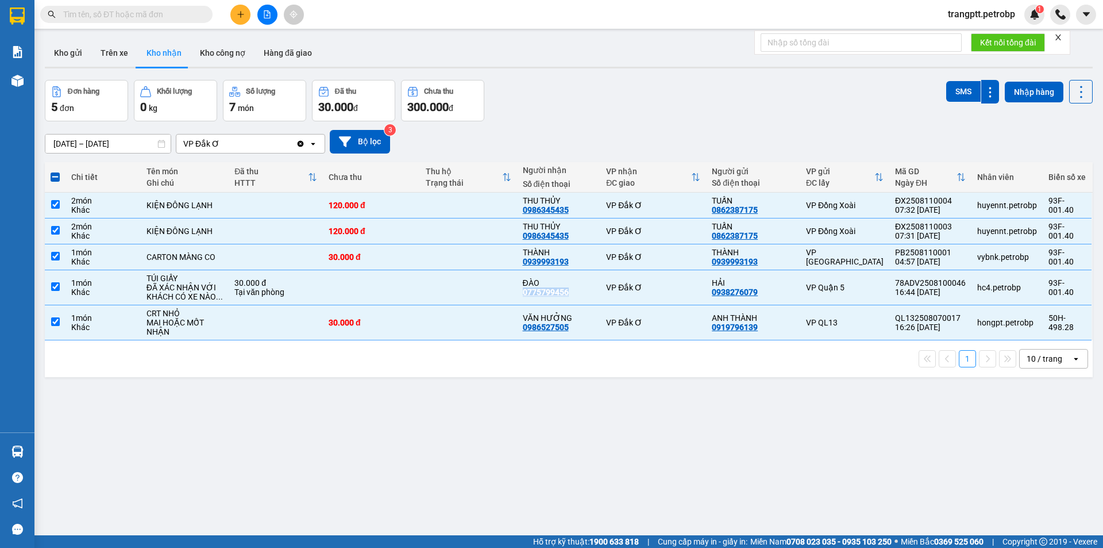
click at [57, 174] on span at bounding box center [55, 176] width 9 height 9
click at [55, 171] on input "checkbox" at bounding box center [55, 171] width 0 height 0
checkbox input "false"
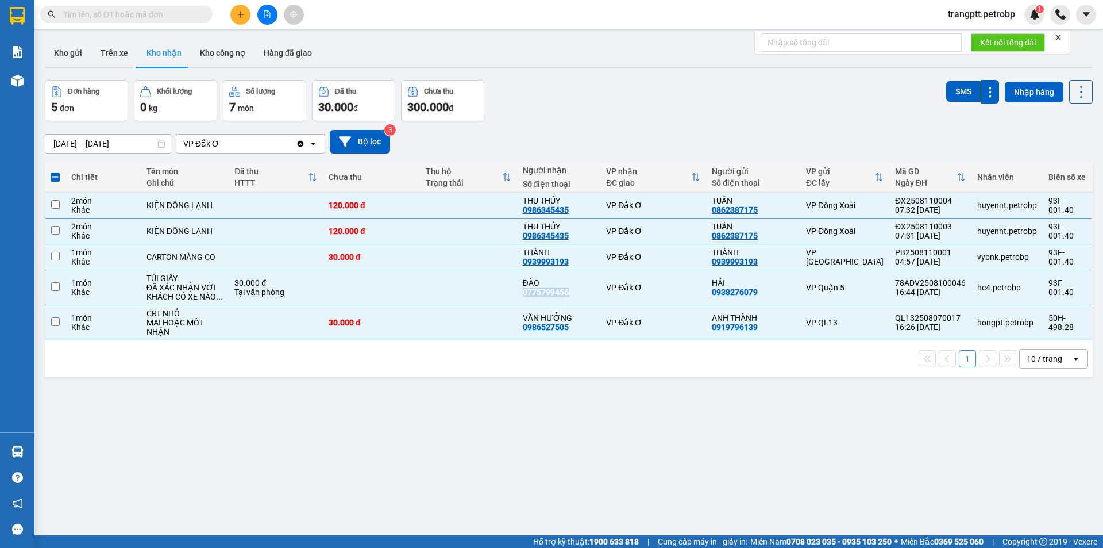
checkbox input "false"
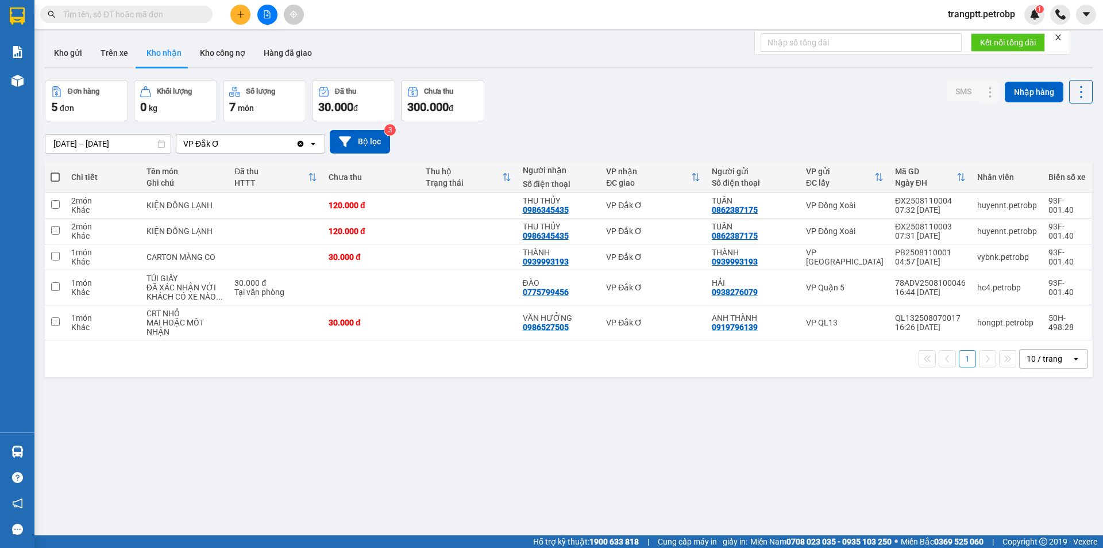
click at [510, 436] on div "ver 1.8.137 Kho gửi Trên xe Kho nhận Kho công nợ Hàng đã giao Đơn hàng 5 đơn Kh…" at bounding box center [568, 308] width 1057 height 548
